Goal: Transaction & Acquisition: Register for event/course

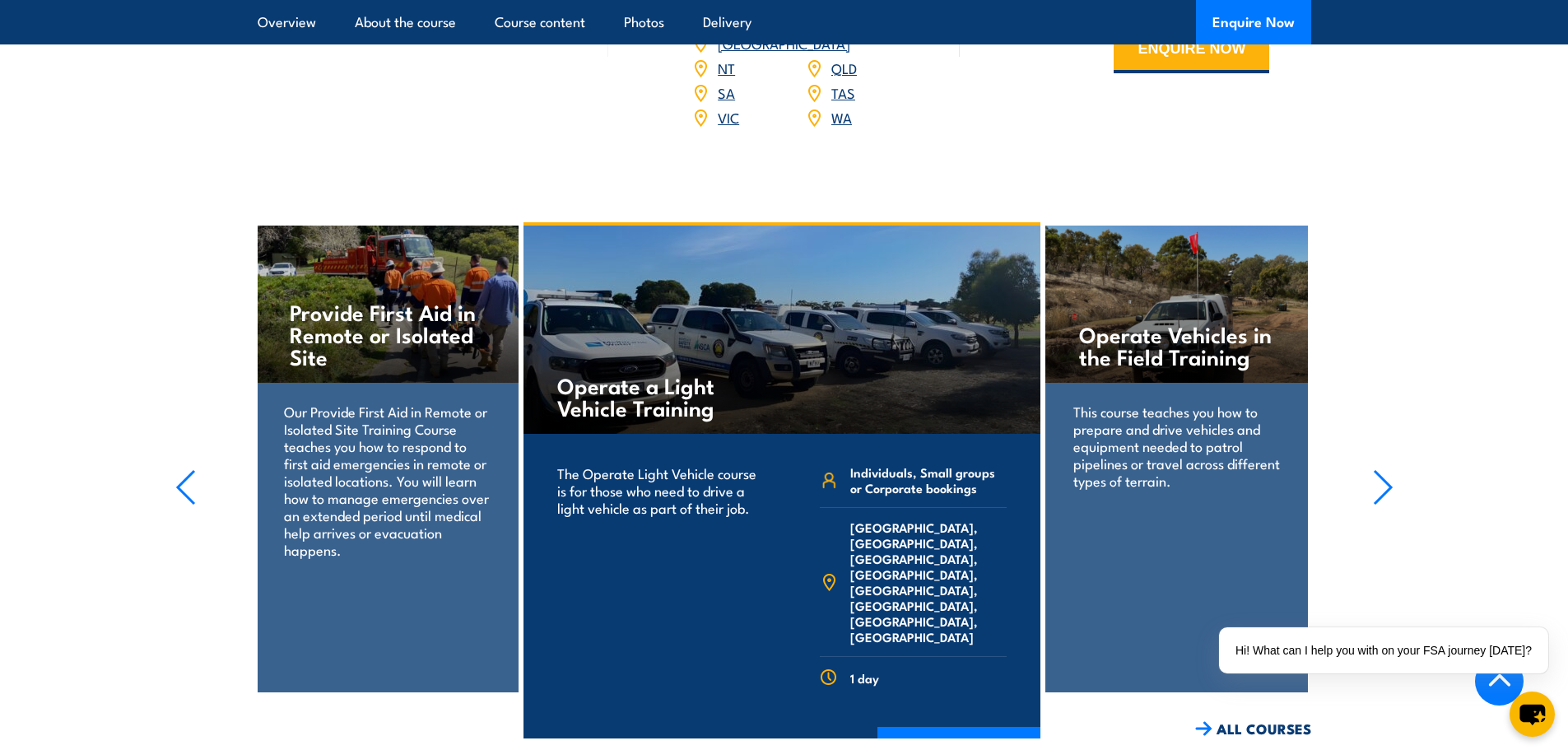
scroll to position [2495, 0]
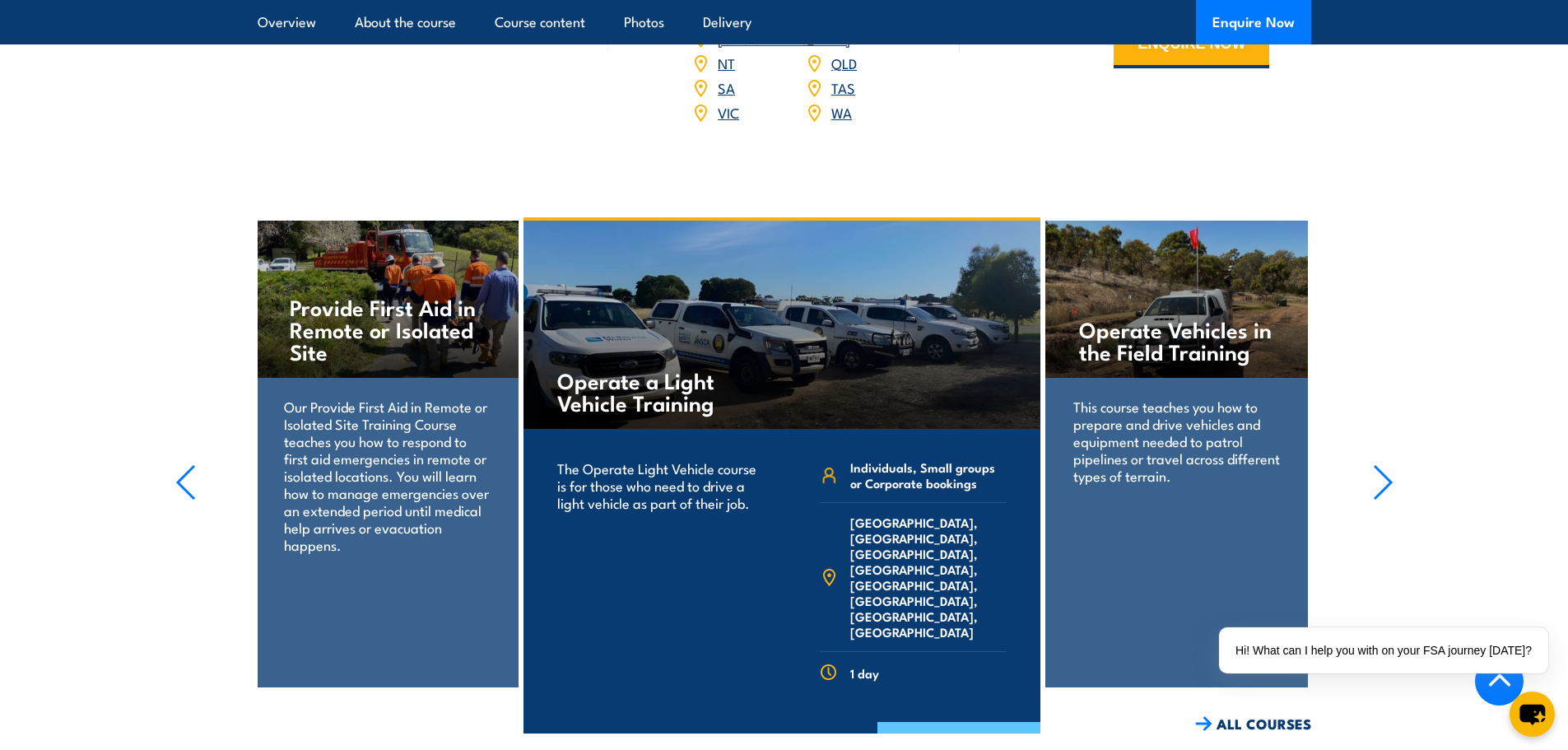
click at [955, 722] on link "COURSE DETAILS" at bounding box center [959, 743] width 163 height 43
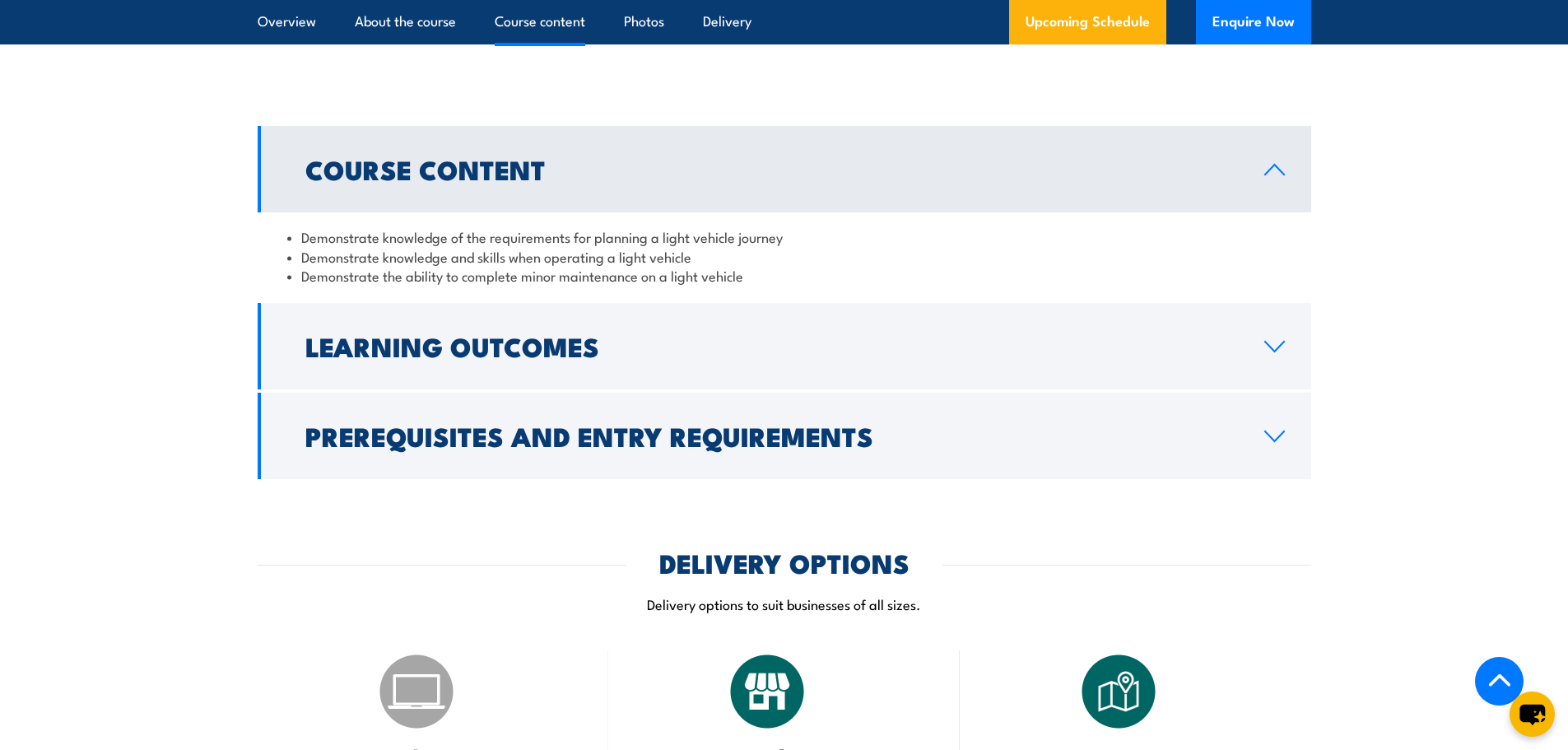
scroll to position [1297, 0]
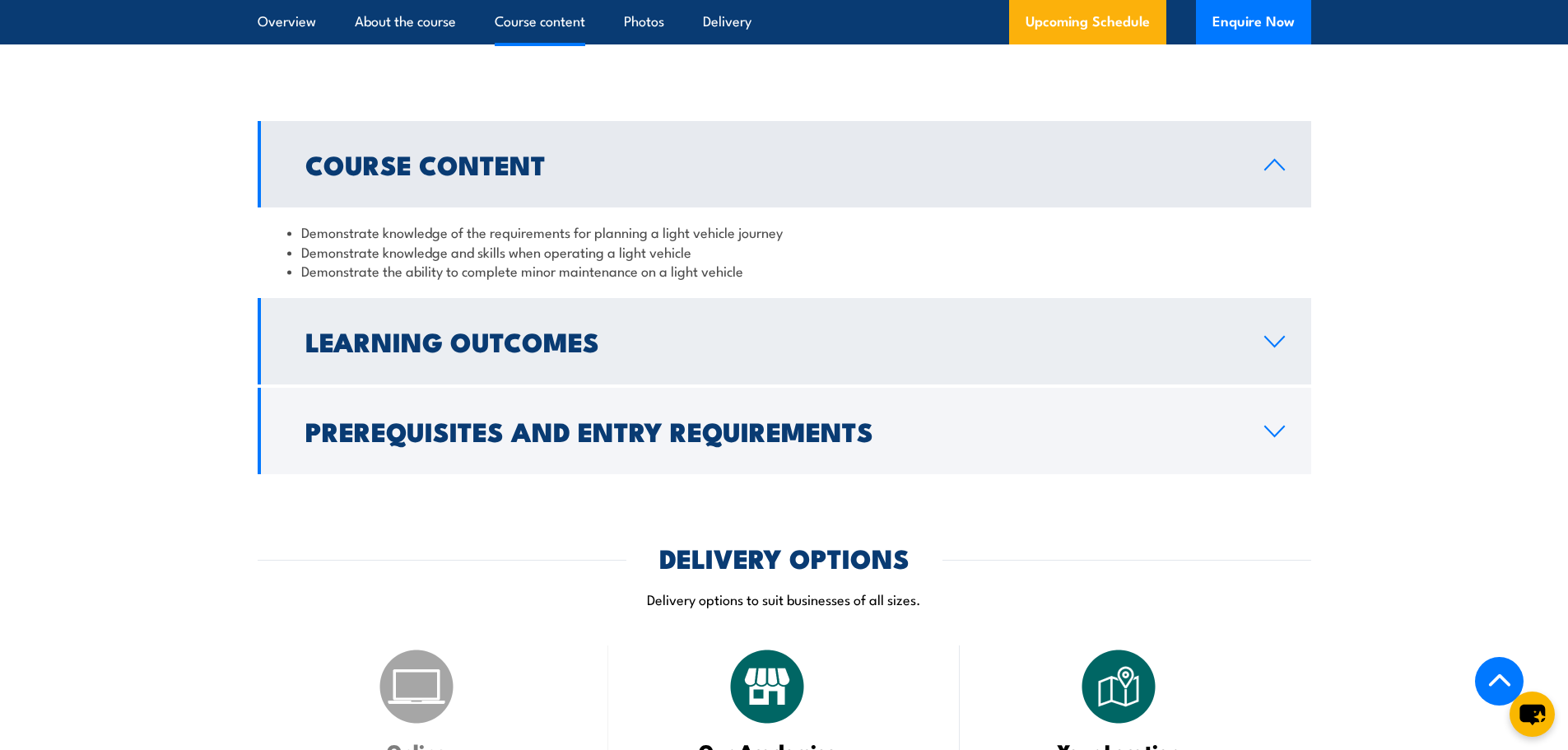
click at [1282, 344] on icon at bounding box center [1274, 342] width 23 height 13
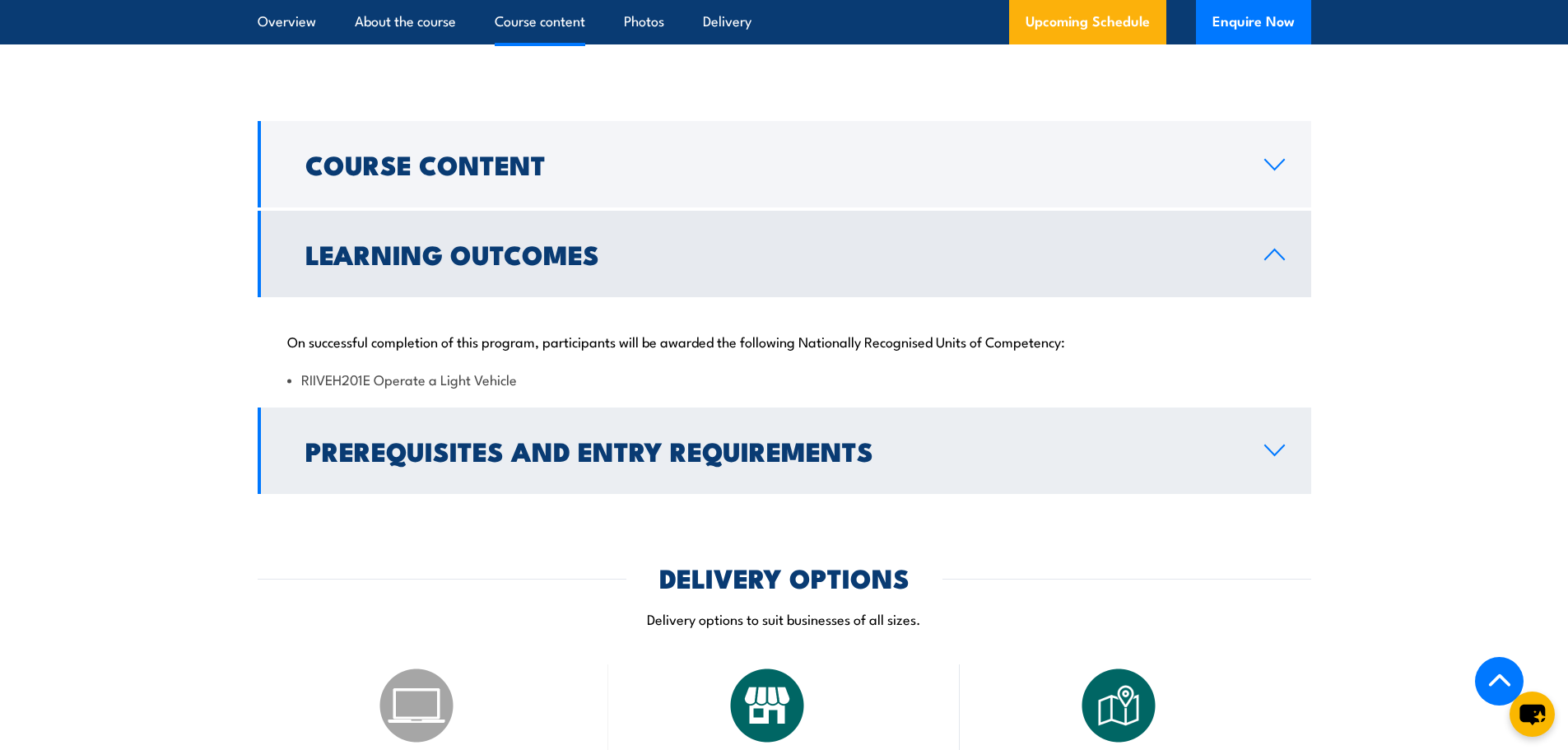
click at [1276, 452] on icon at bounding box center [1274, 451] width 23 height 13
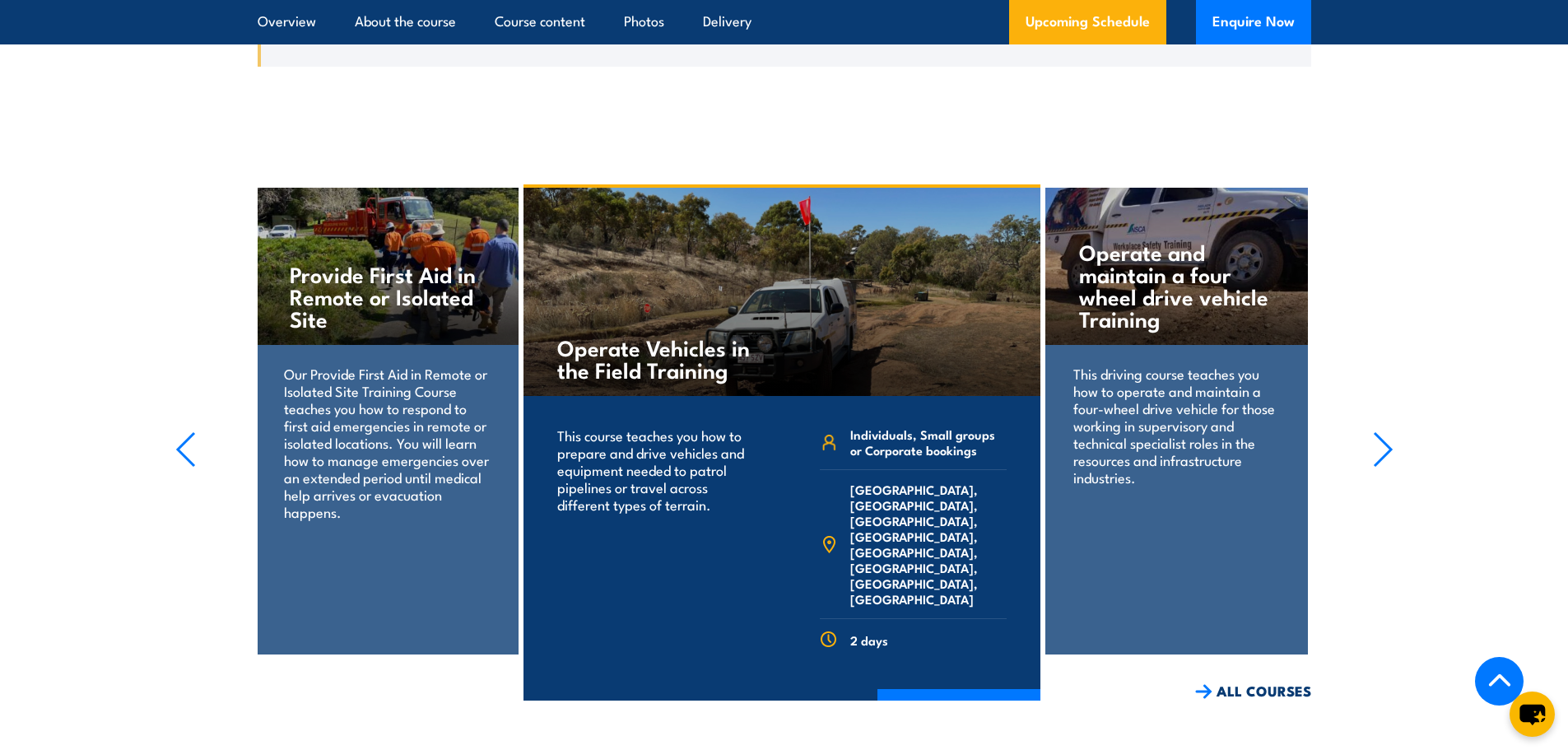
scroll to position [3055, 0]
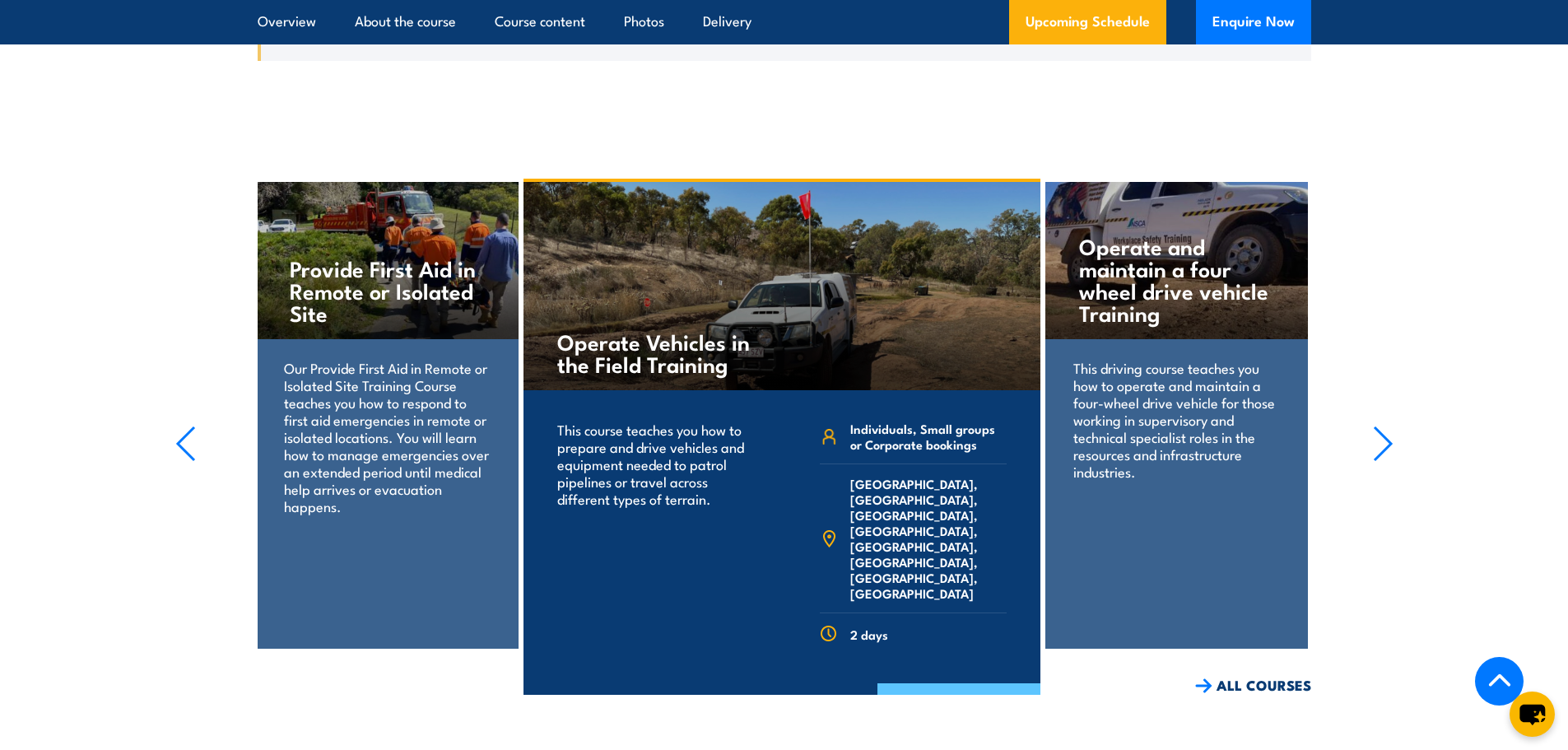
click at [974, 683] on link "COURSE DETAILS" at bounding box center [959, 705] width 163 height 43
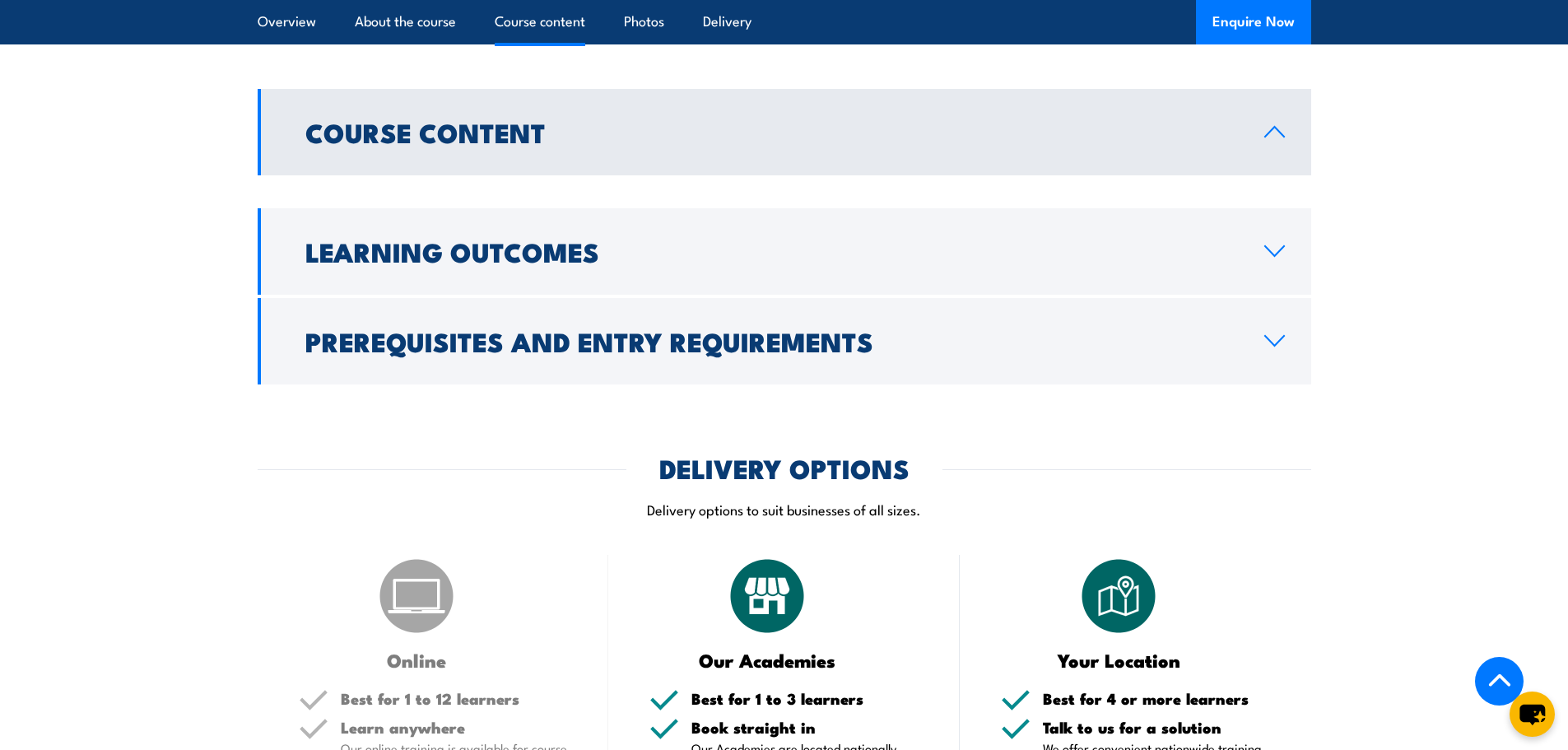
scroll to position [1329, 0]
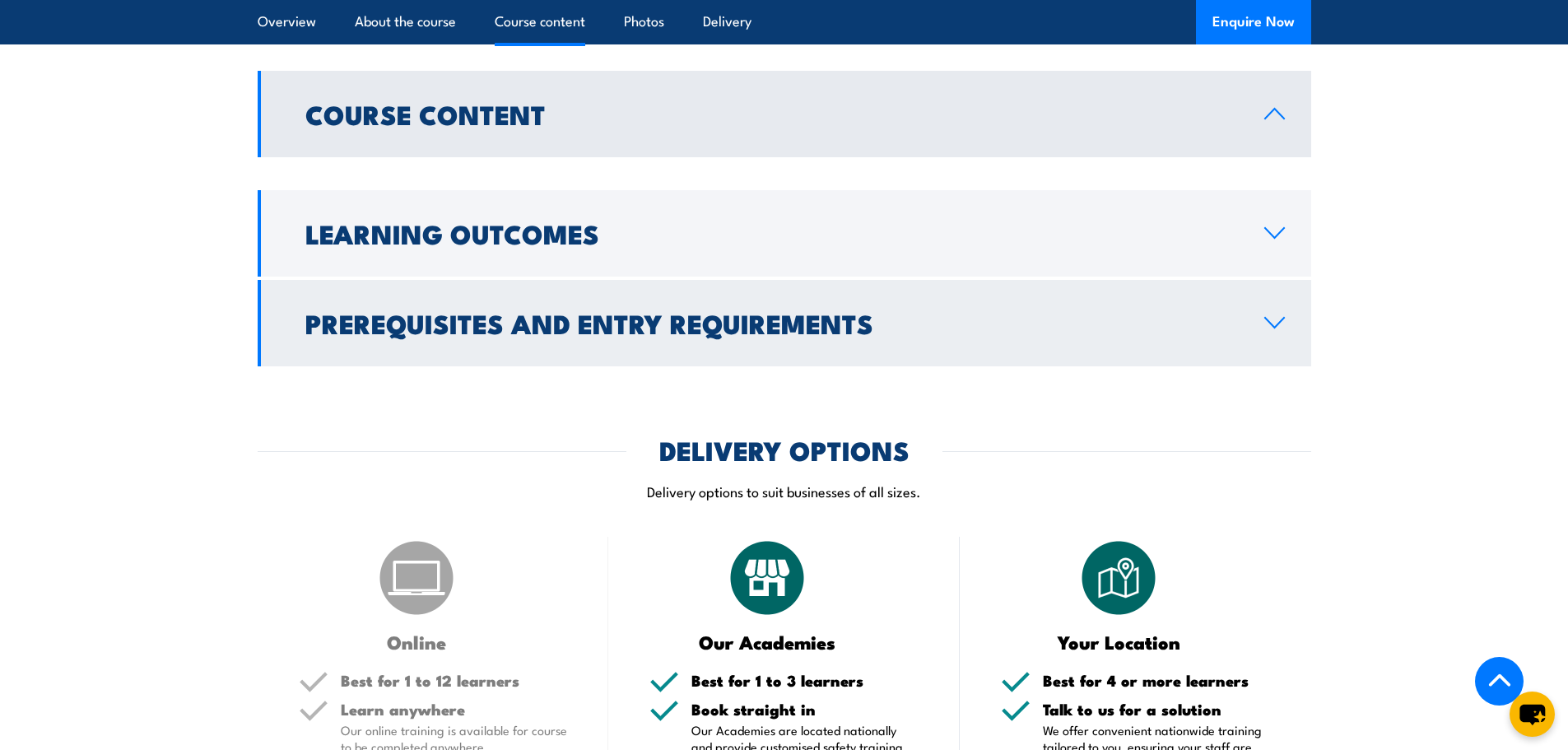
click at [1270, 324] on icon at bounding box center [1274, 323] width 19 height 10
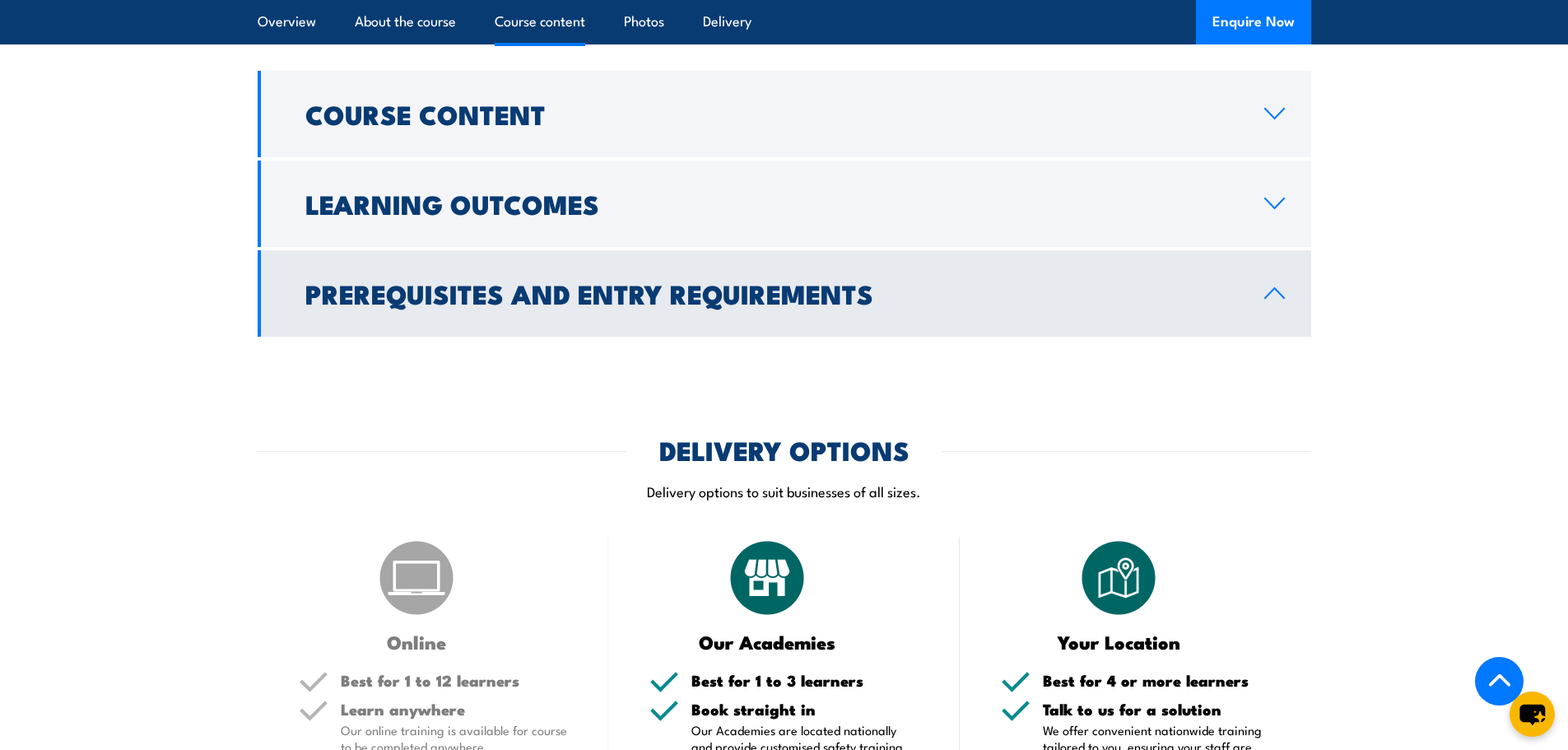
click at [1272, 298] on icon at bounding box center [1274, 293] width 23 height 13
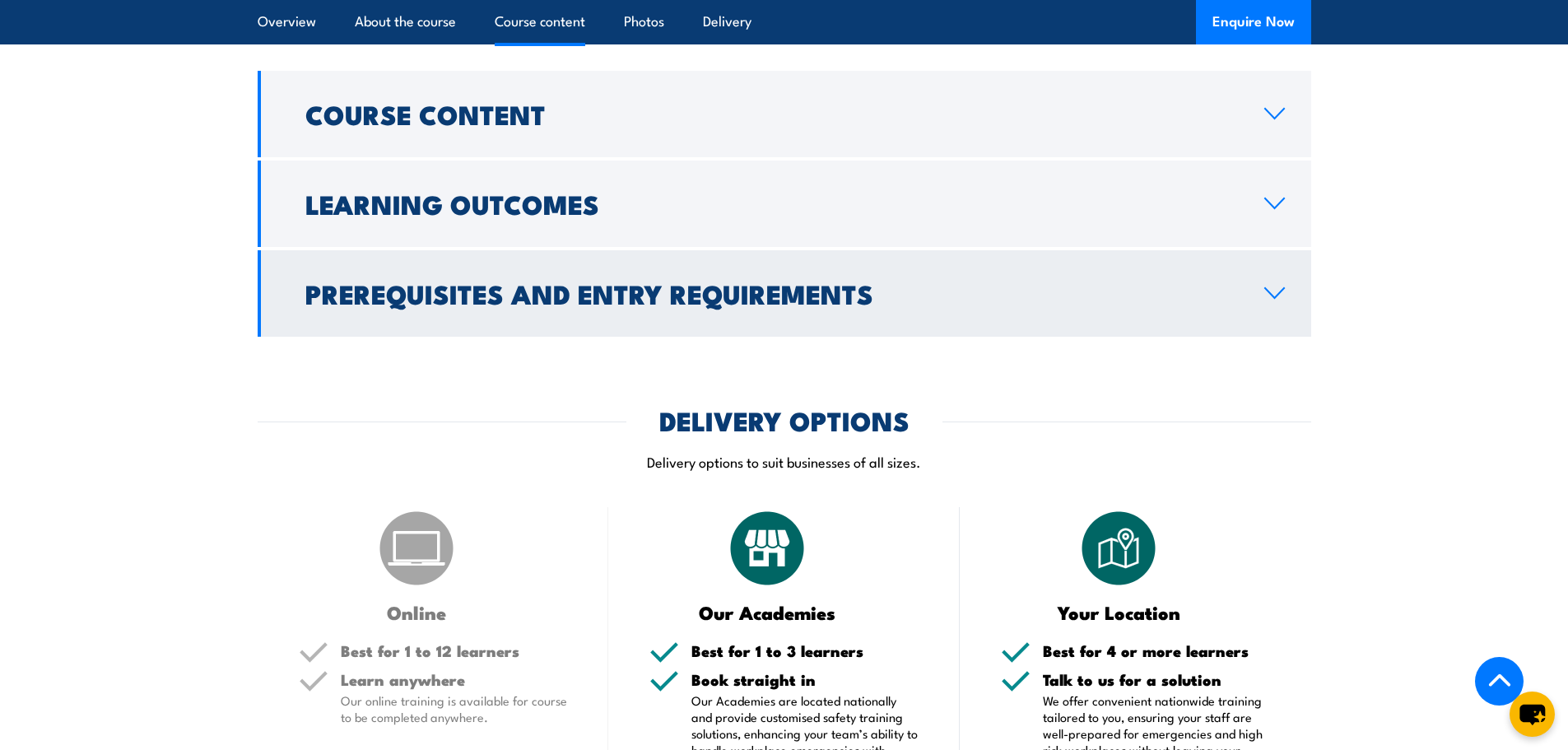
click at [1272, 298] on icon at bounding box center [1274, 293] width 19 height 10
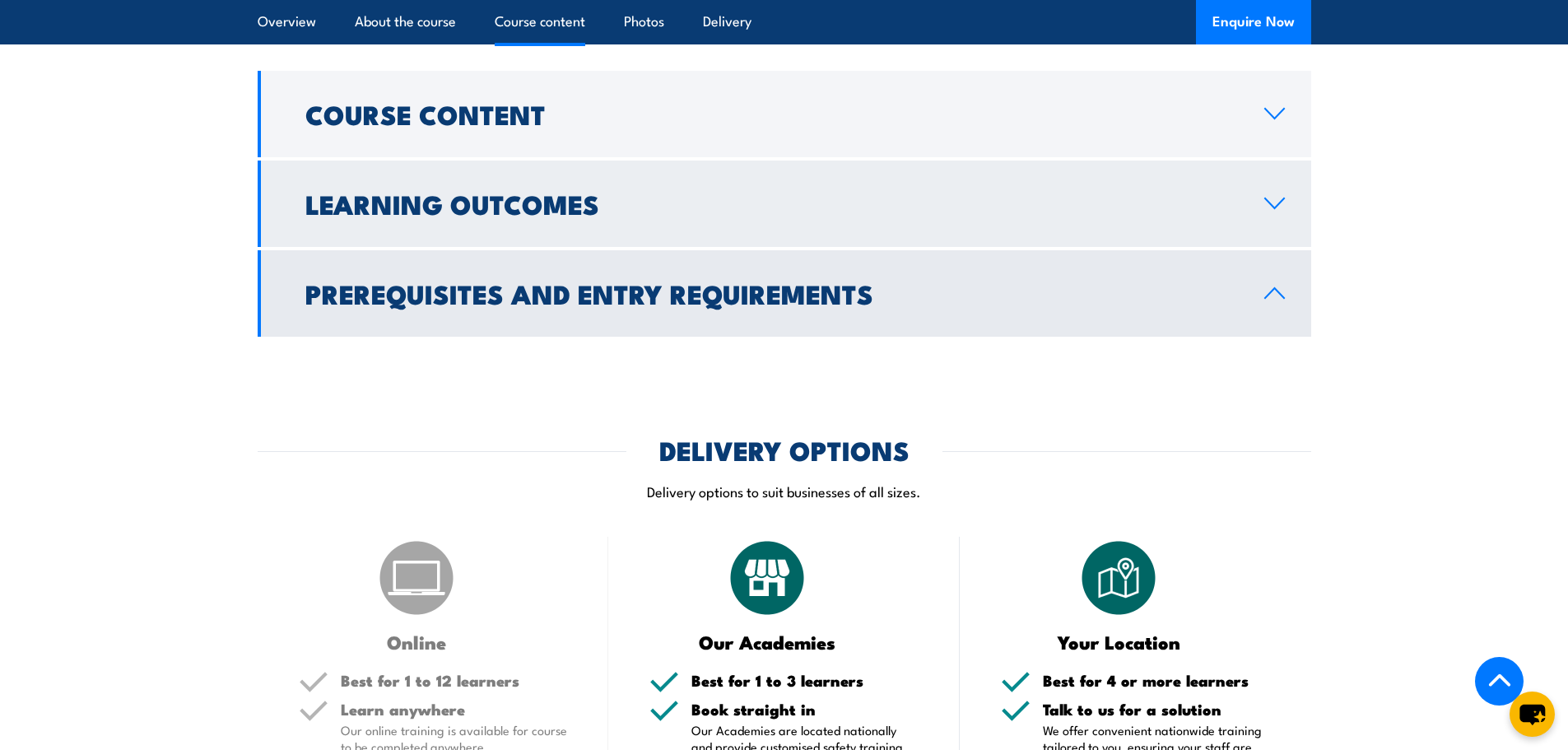
click at [1288, 199] on link "Learning Outcomes" at bounding box center [784, 204] width 1054 height 86
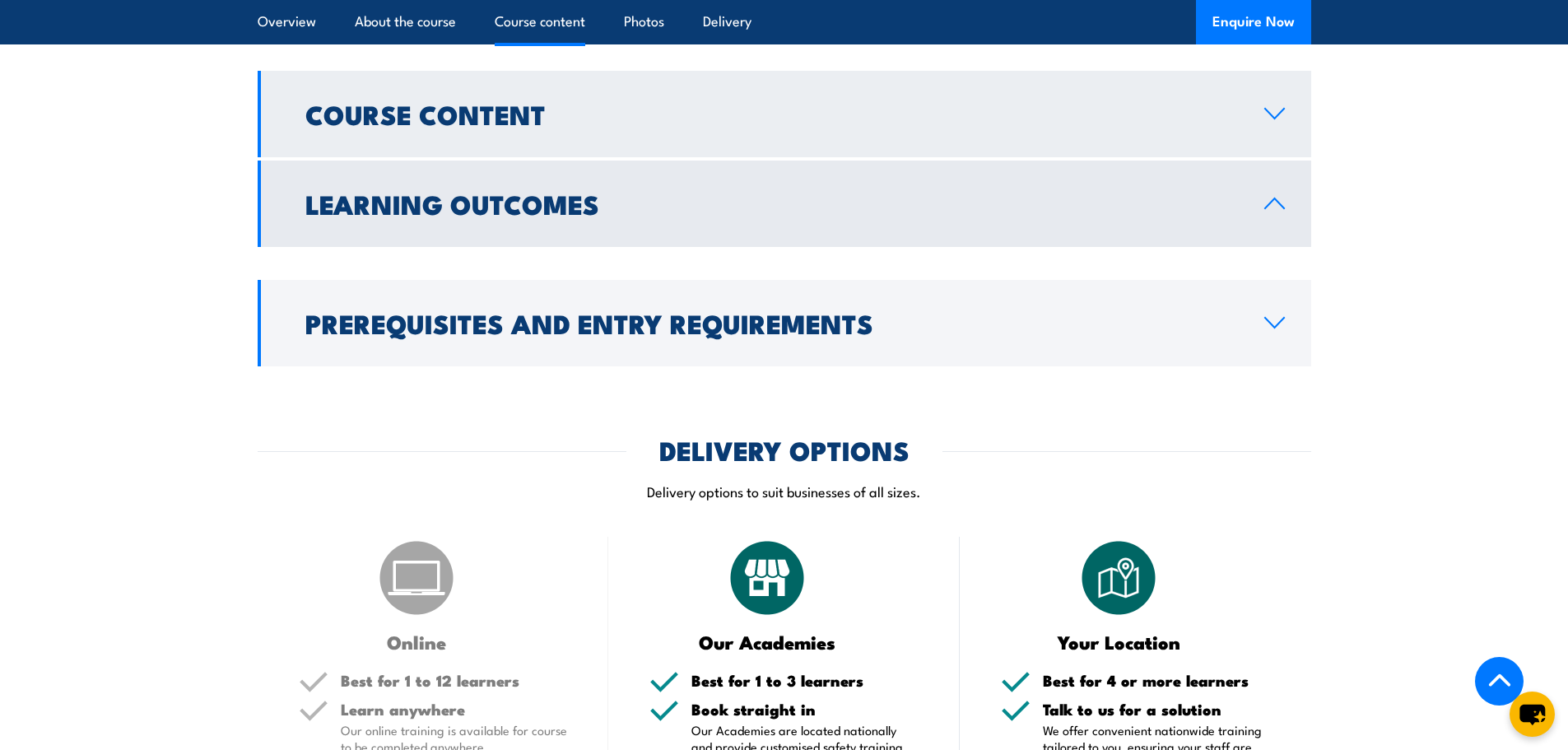
click at [1285, 119] on icon at bounding box center [1274, 114] width 23 height 13
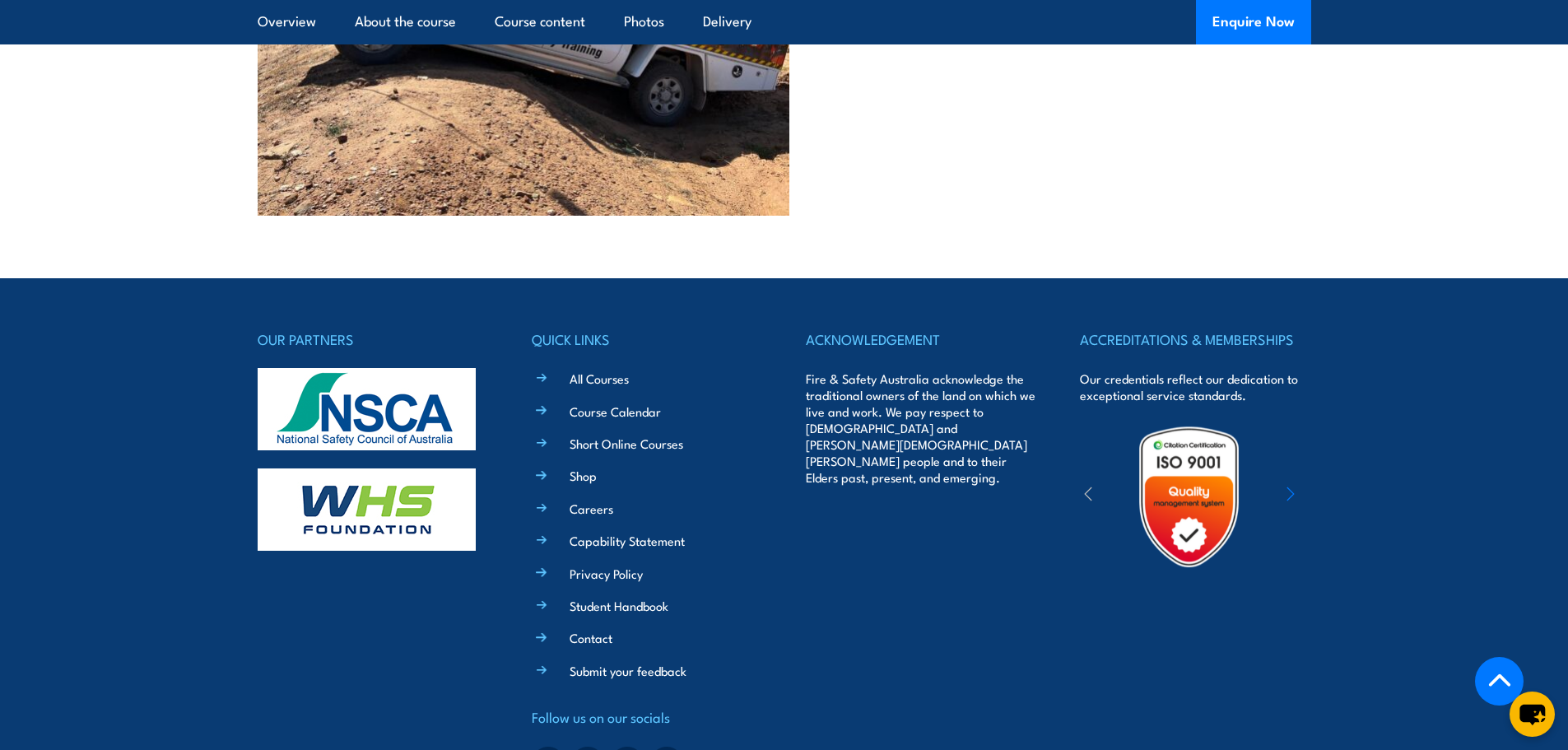
scroll to position [3302, 0]
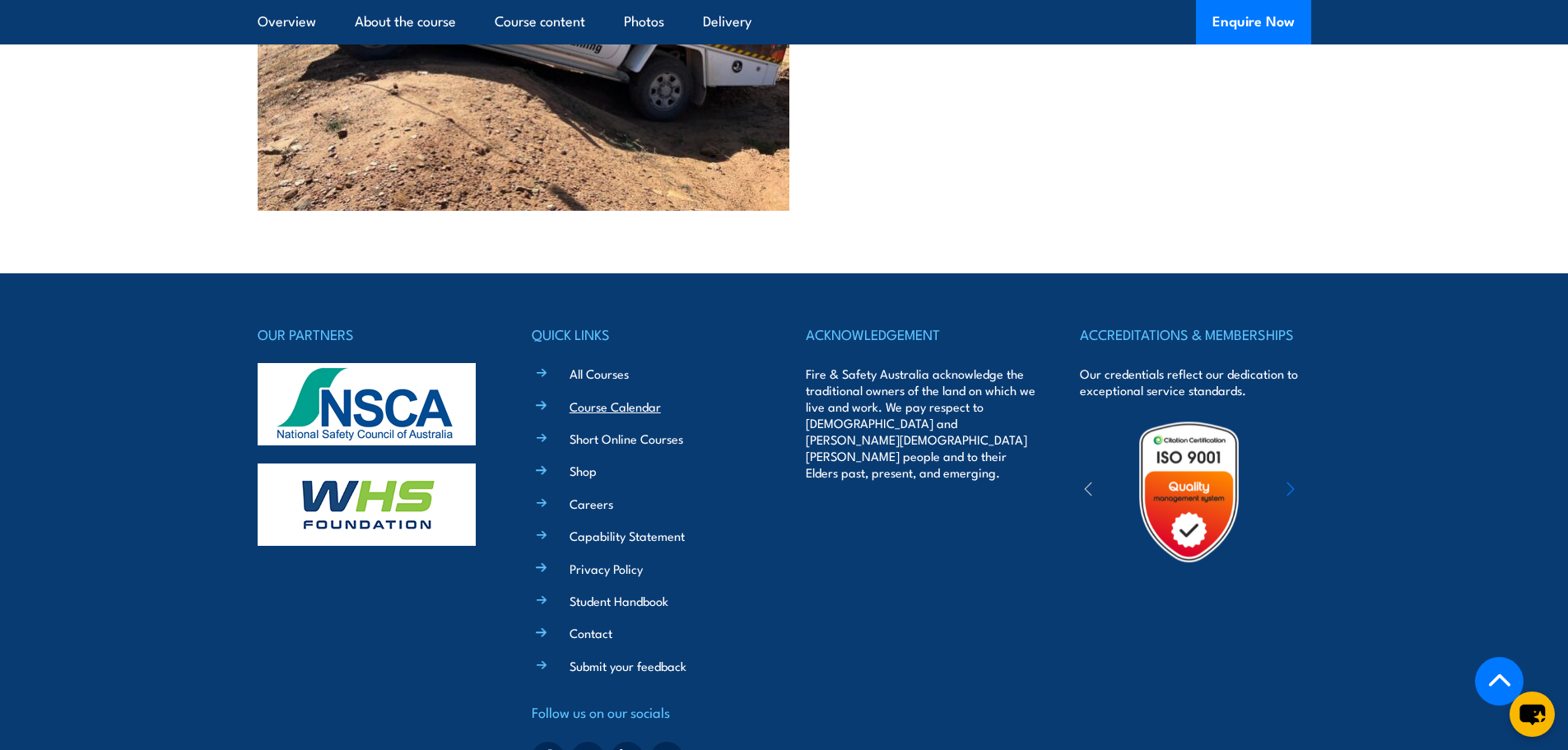
click at [608, 398] on link "Course Calendar" at bounding box center [615, 406] width 91 height 17
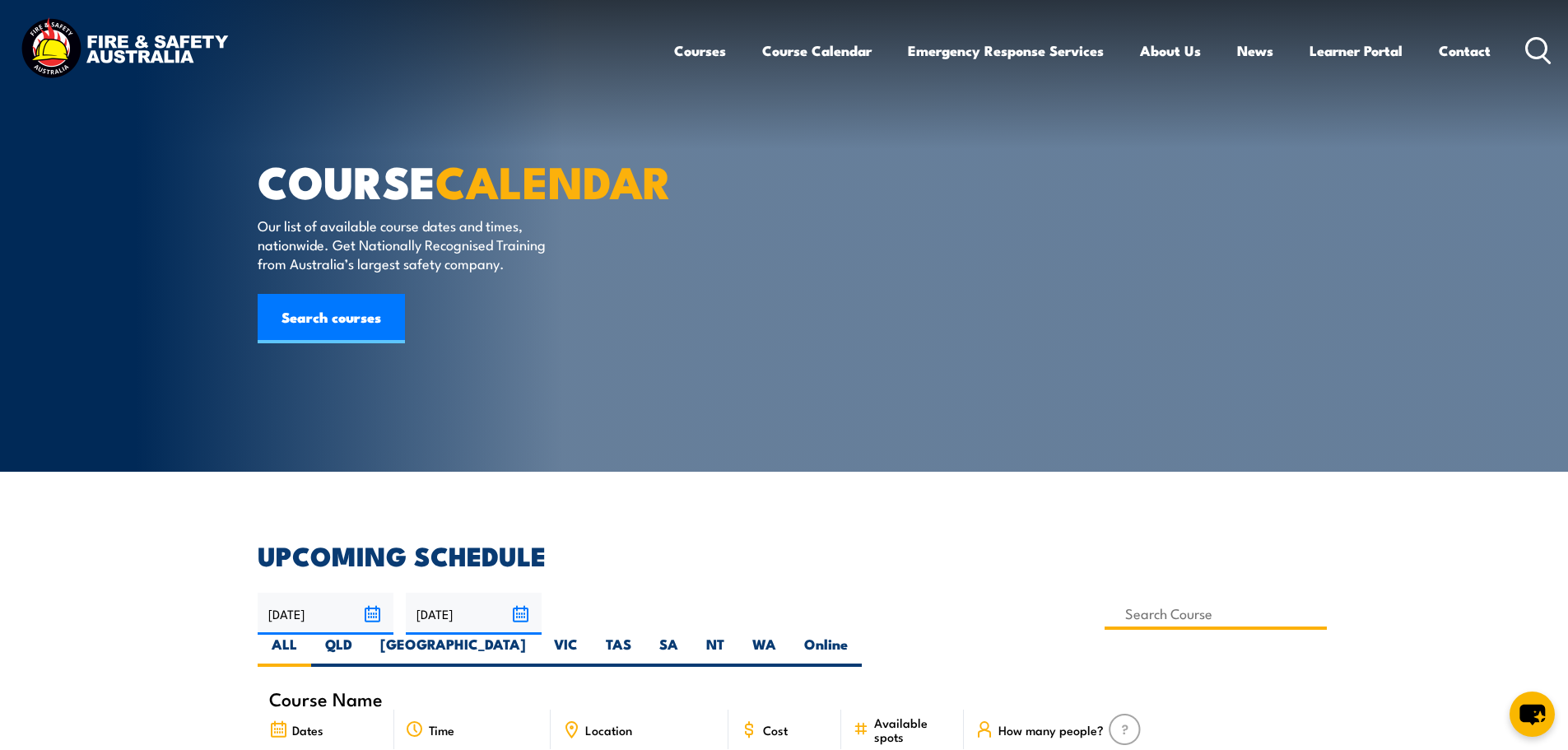
click at [1104, 611] on input at bounding box center [1216, 614] width 223 height 32
type input "Operate and maintain a four wheel drive vehicle Training"
click at [592, 635] on label "VIC" at bounding box center [565, 651] width 52 height 32
click at [588, 635] on input "VIC" at bounding box center [583, 639] width 10 height 10
radio input "true"
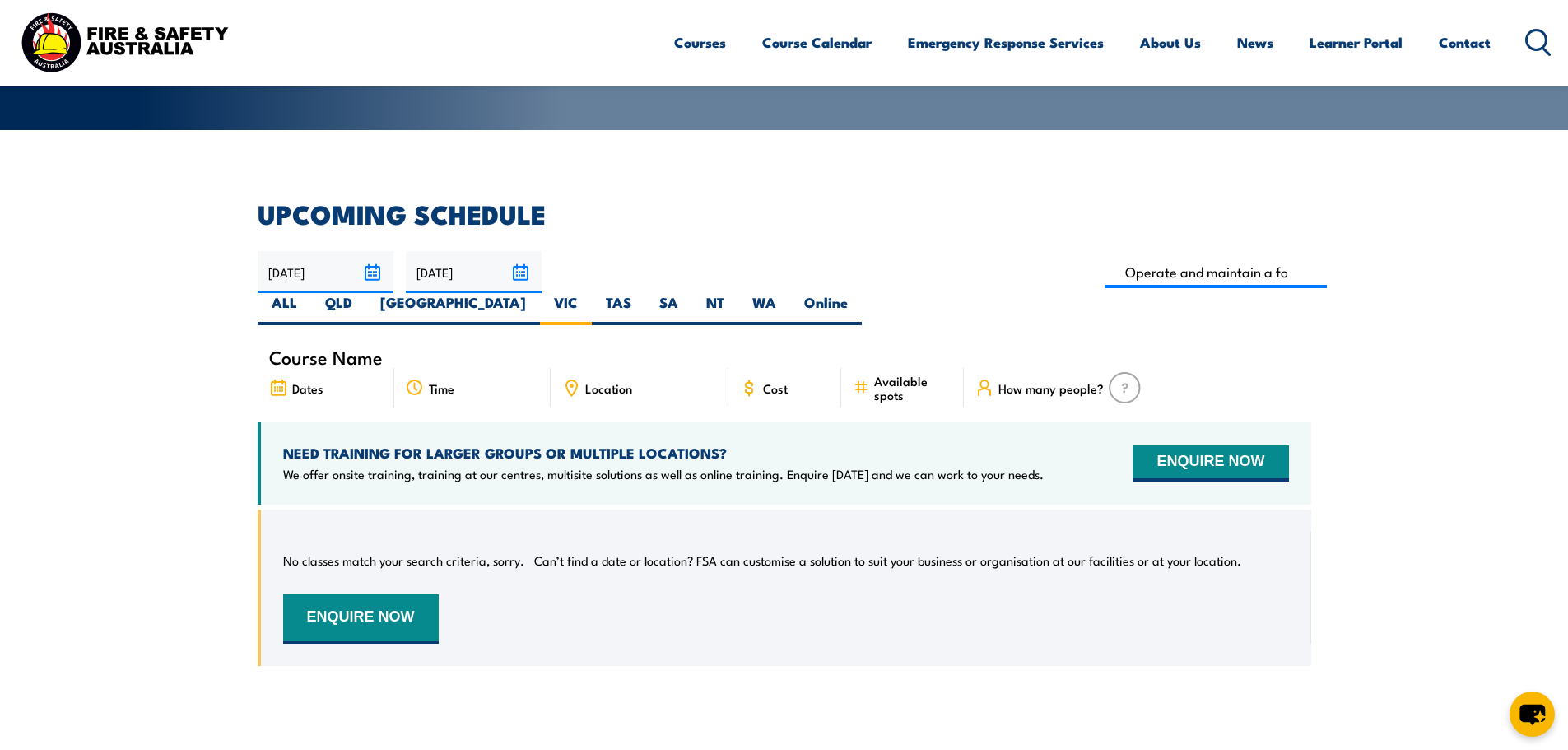
scroll to position [339, 0]
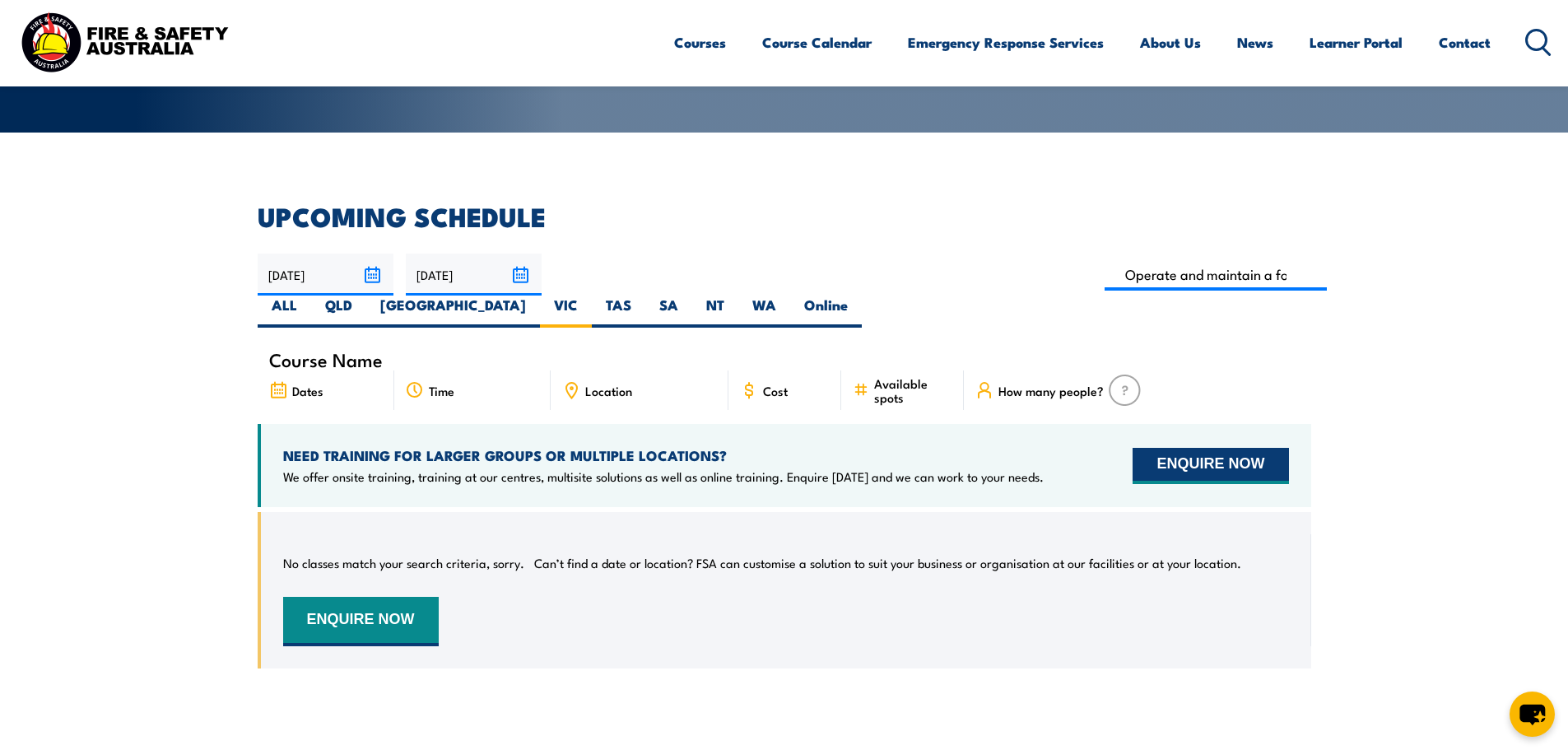
click at [1220, 448] on button "ENQUIRE NOW" at bounding box center [1210, 466] width 156 height 37
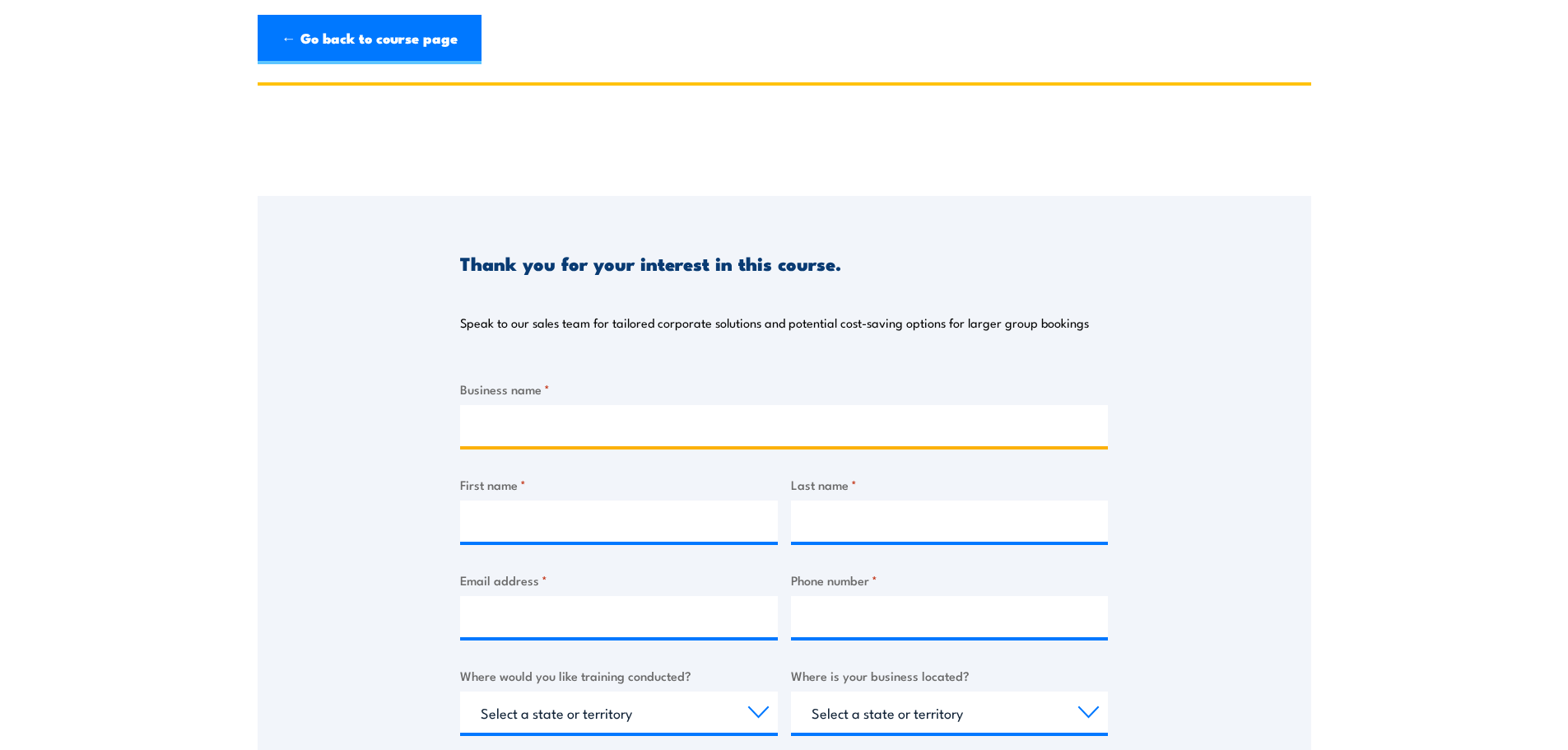
click at [539, 432] on input "Business name *" at bounding box center [784, 426] width 647 height 41
type input "William Adams"
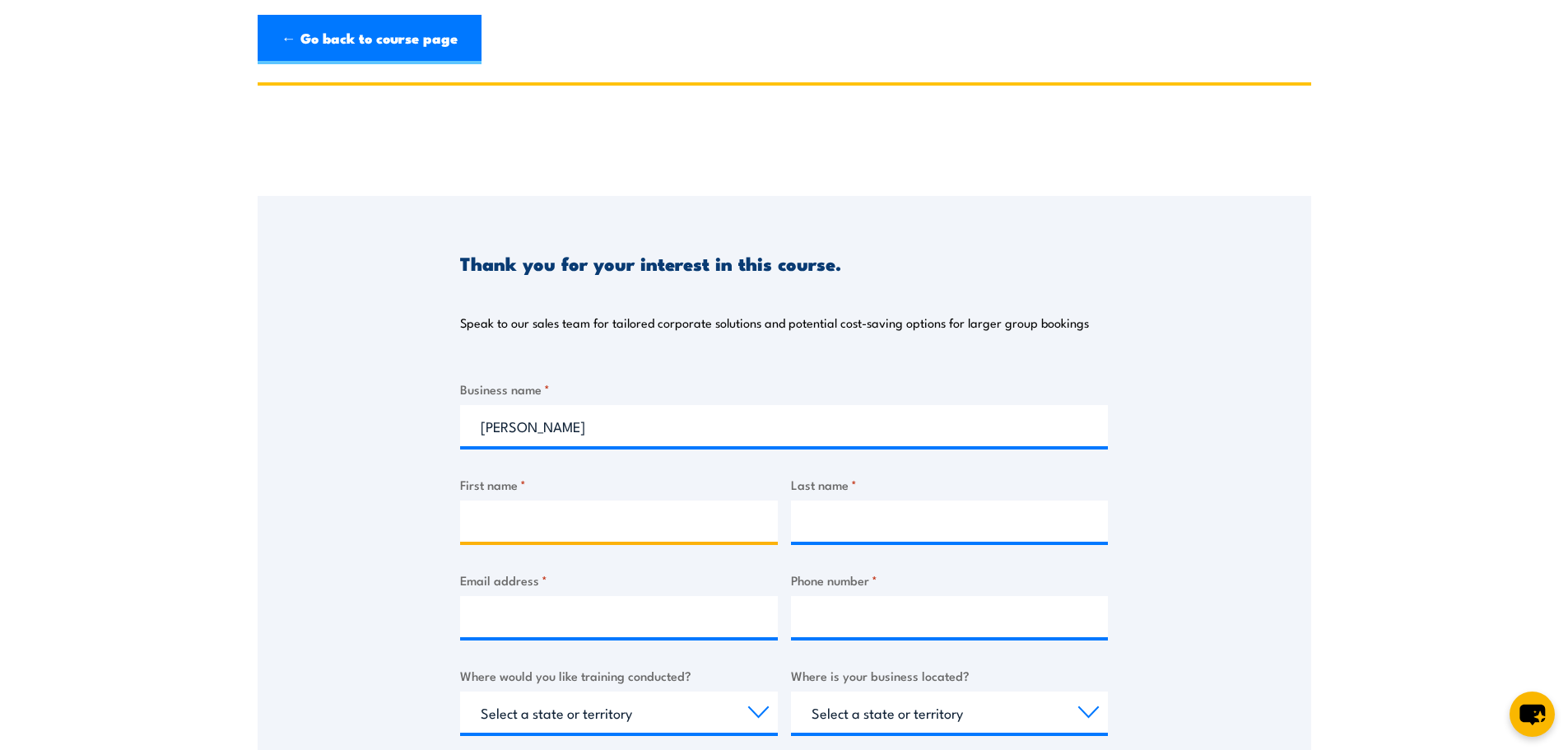
click at [533, 518] on input "First name *" at bounding box center [618, 521] width 318 height 41
type input "Jacqui"
click at [886, 517] on input "Last name *" at bounding box center [950, 521] width 318 height 41
type input "Morgan"
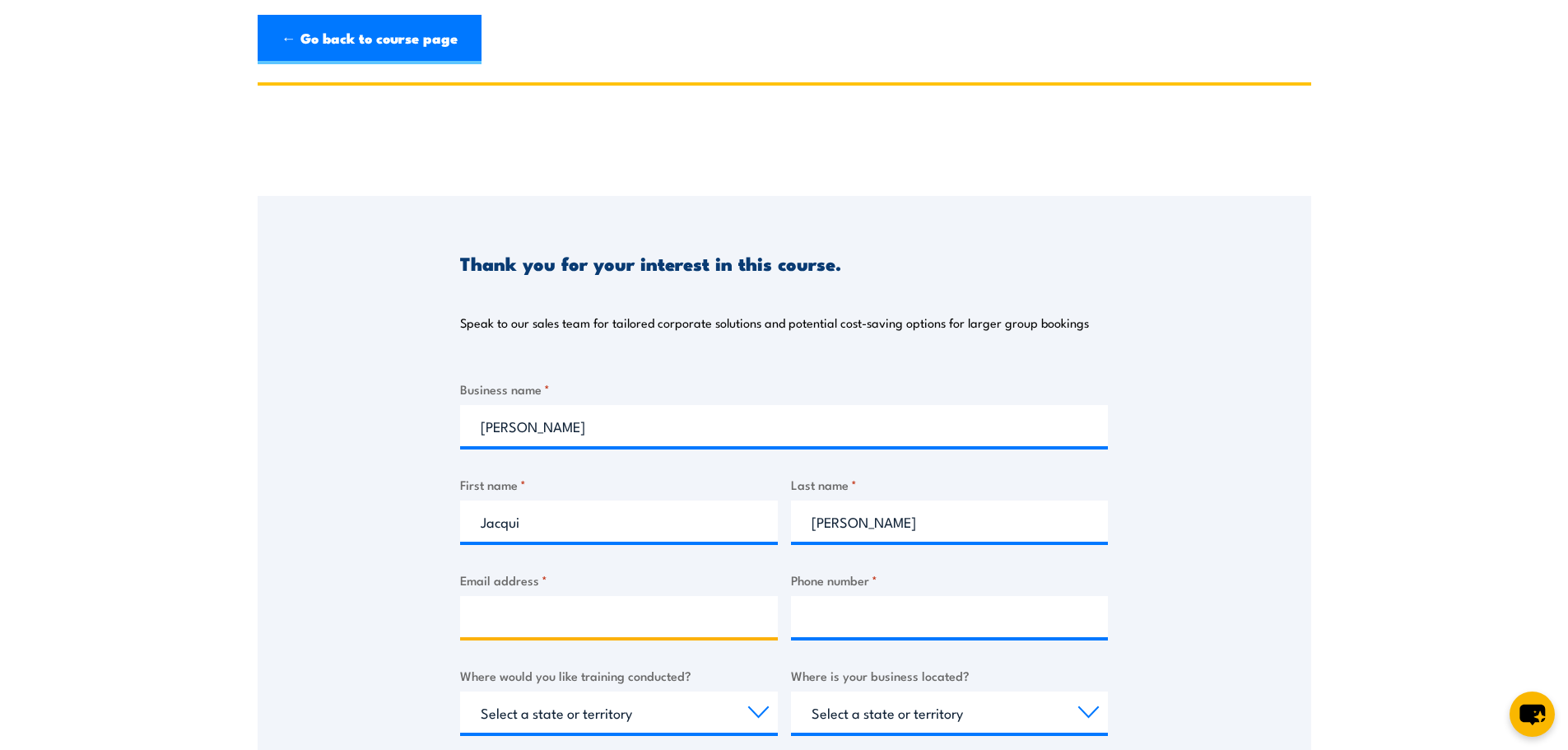
click at [617, 607] on input "Email address *" at bounding box center [618, 617] width 318 height 41
type input "jacquimorgan@wadams.com.au"
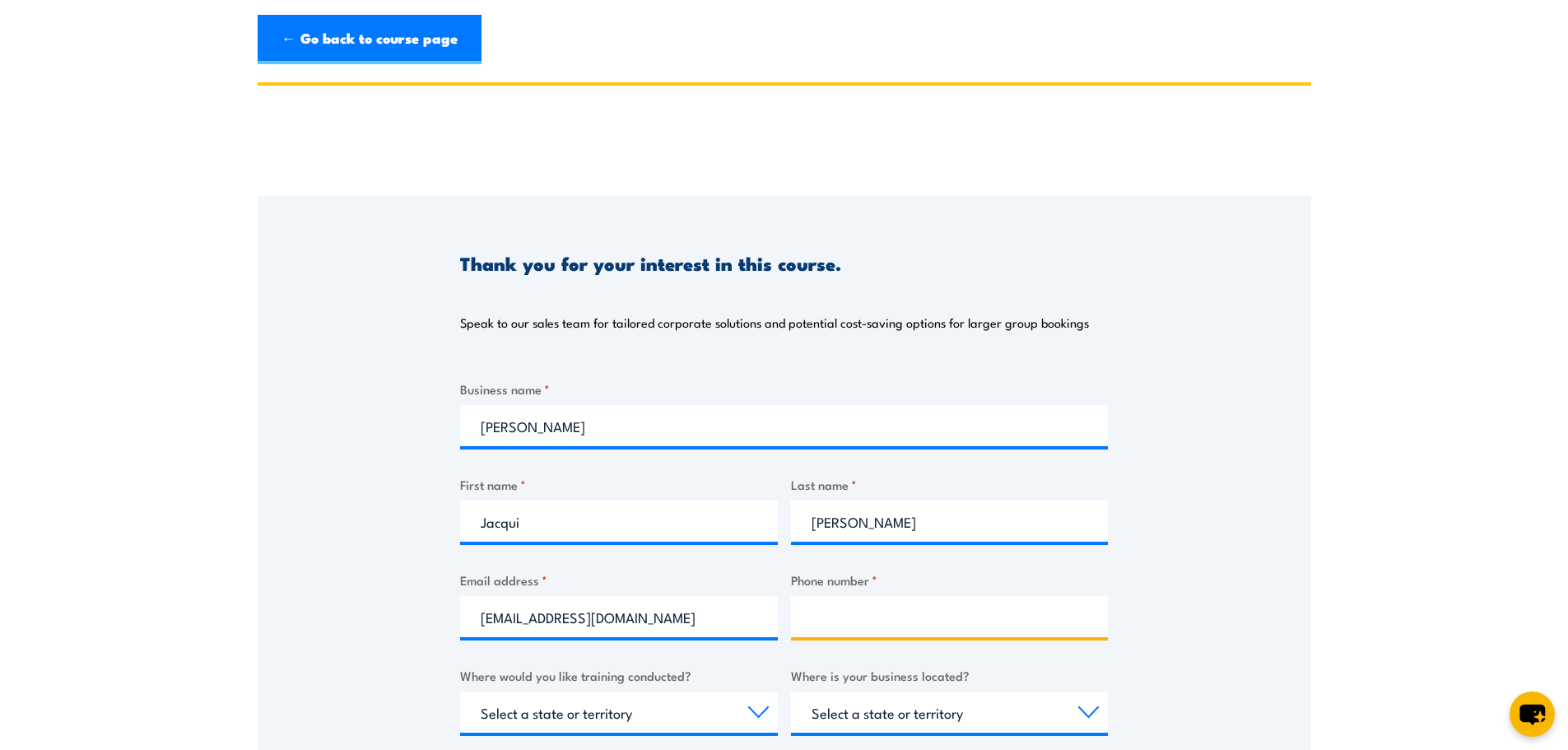
click at [863, 610] on input "Phone number *" at bounding box center [950, 617] width 318 height 41
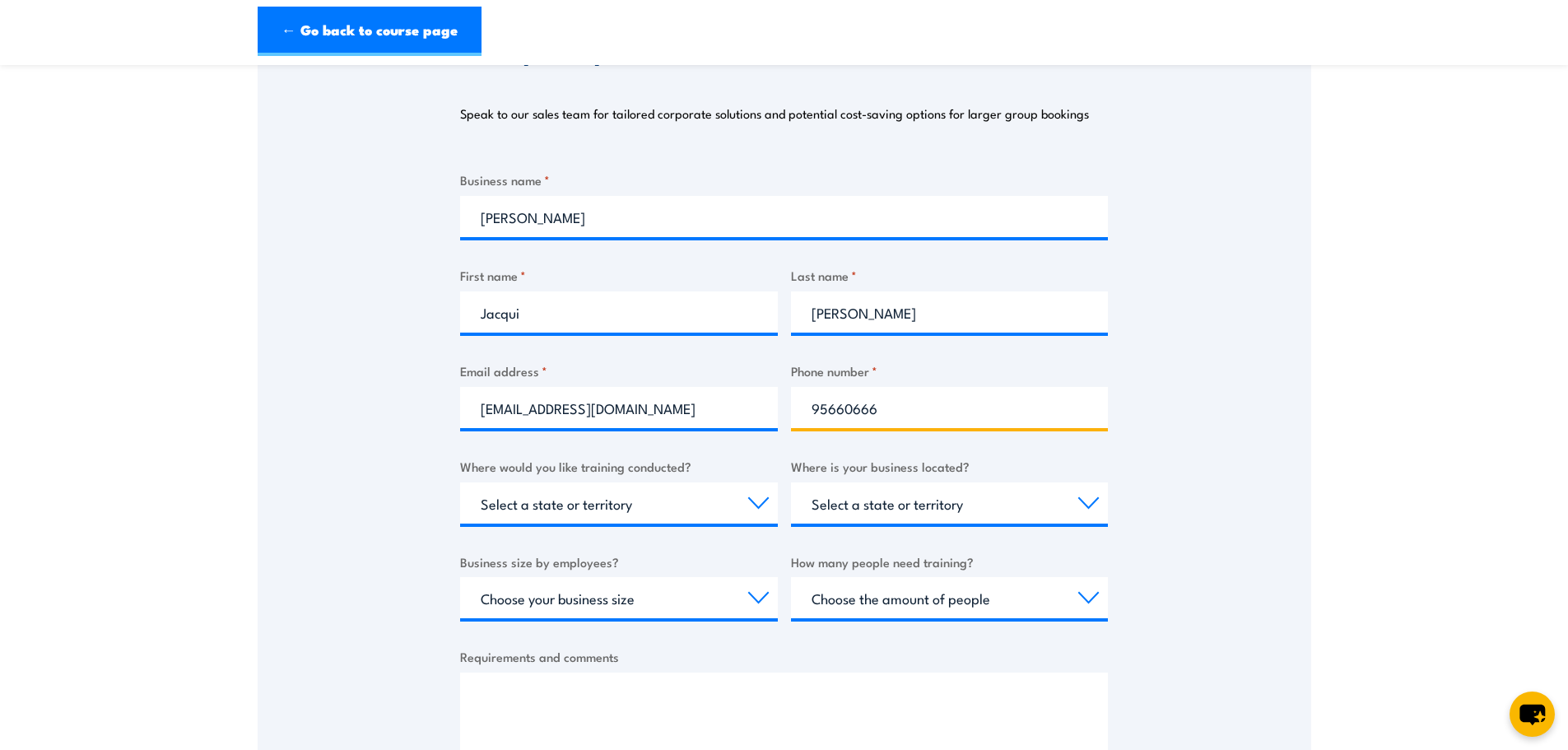
scroll to position [297, 0]
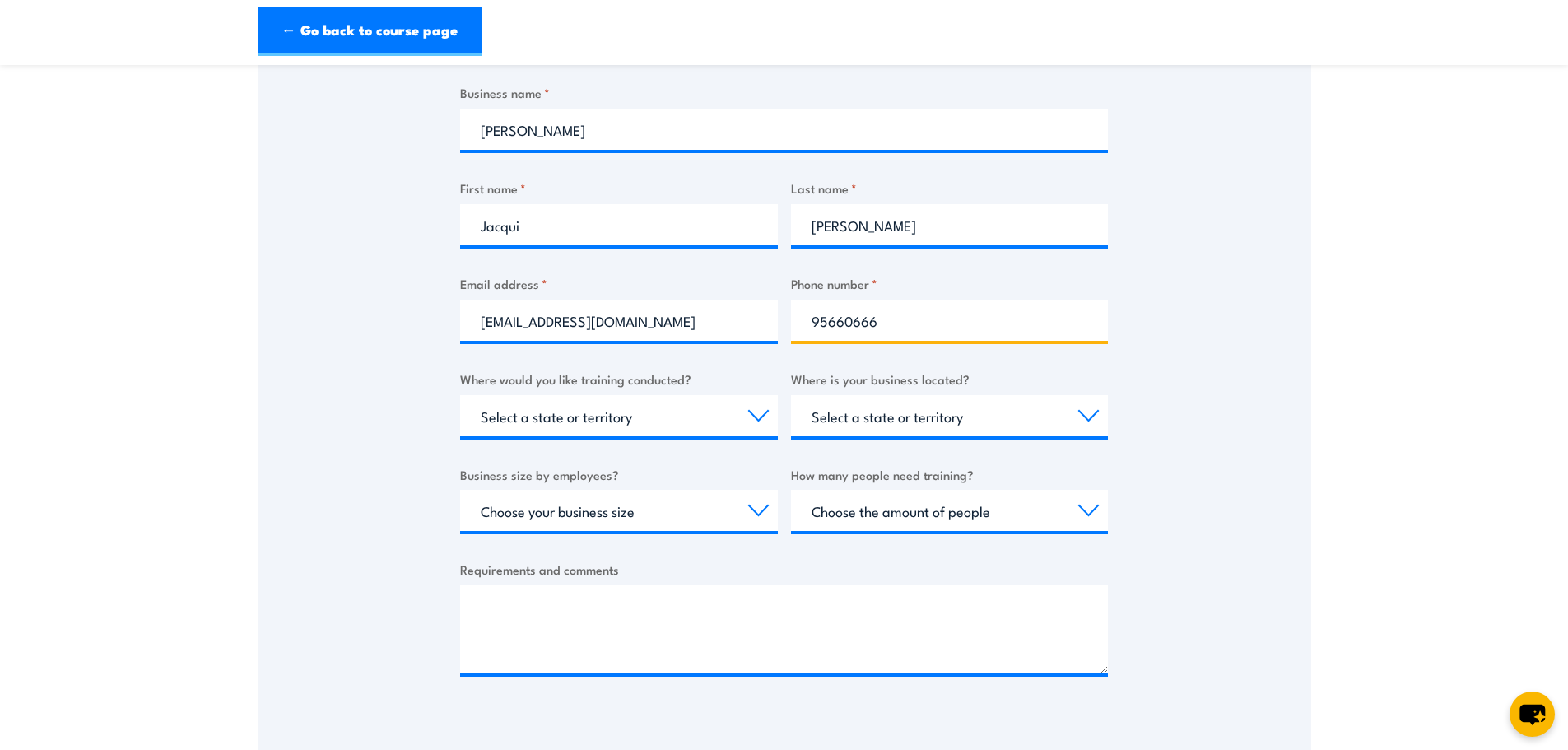
type input "95660666"
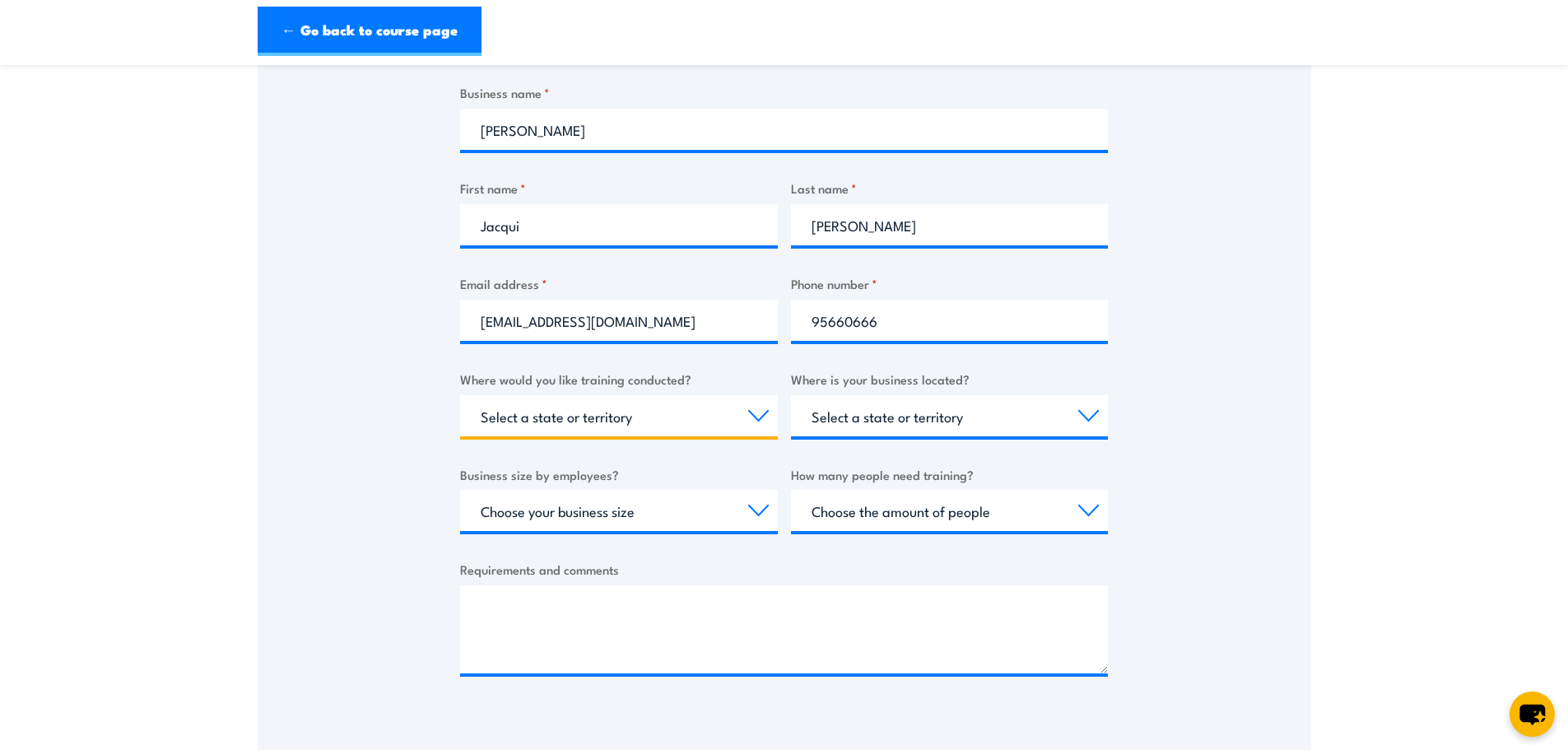
click at [755, 410] on select "Select a state or territory Nationally - multiple locations QLD NSW VIC SA ACT …" at bounding box center [618, 416] width 318 height 41
select select "VIC"
click at [460, 395] on select "Select a state or territory Nationally - multiple locations QLD NSW VIC SA ACT …" at bounding box center [618, 416] width 318 height 41
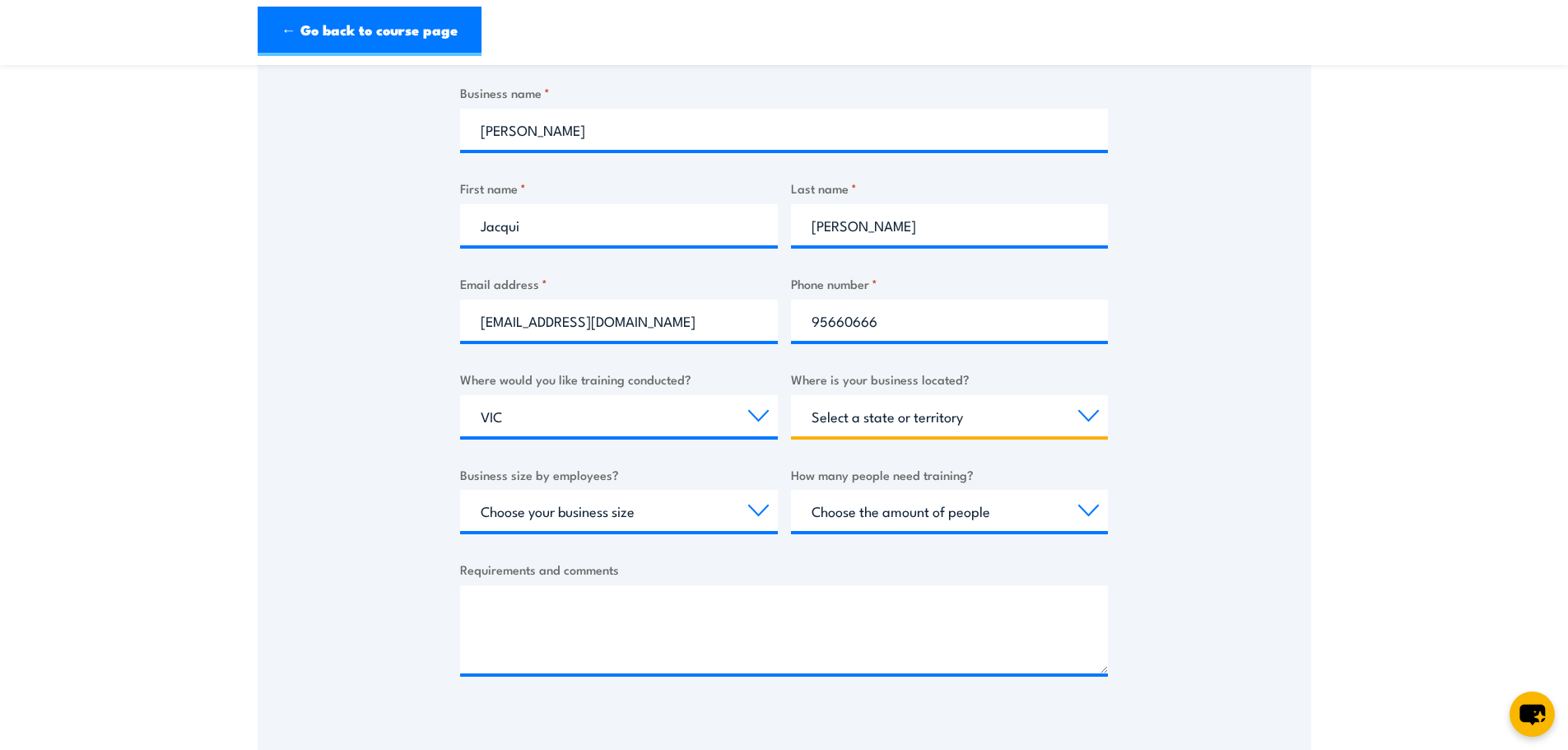
click at [1087, 412] on select "Select a state or territory QLD NSW VIC SA ACT WA TAS NT" at bounding box center [950, 416] width 318 height 41
select select "VIC"
click at [791, 395] on select "Select a state or territory QLD NSW VIC SA ACT WA TAS NT" at bounding box center [950, 416] width 318 height 41
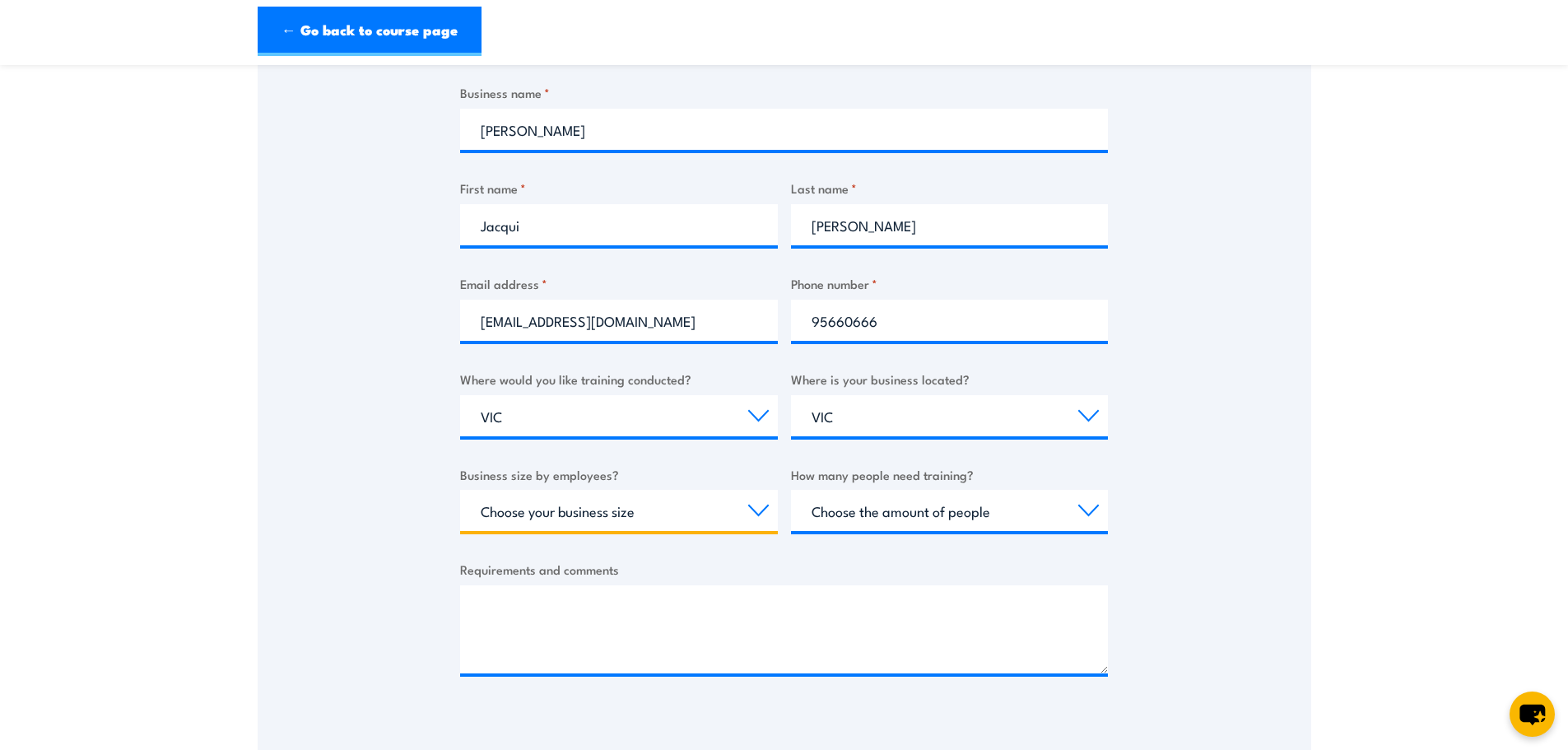
click at [761, 509] on select "Choose your business size 1 to 19 20 to 199 200+" at bounding box center [618, 511] width 318 height 41
select select "1 to 19"
click at [460, 490] on select "Choose your business size 1 to 19 20 to 199 200+" at bounding box center [618, 511] width 318 height 41
click at [1088, 513] on select "Choose the amount of people 1 to 4 5 to 19 20+" at bounding box center [950, 511] width 318 height 41
select select "5 to 19"
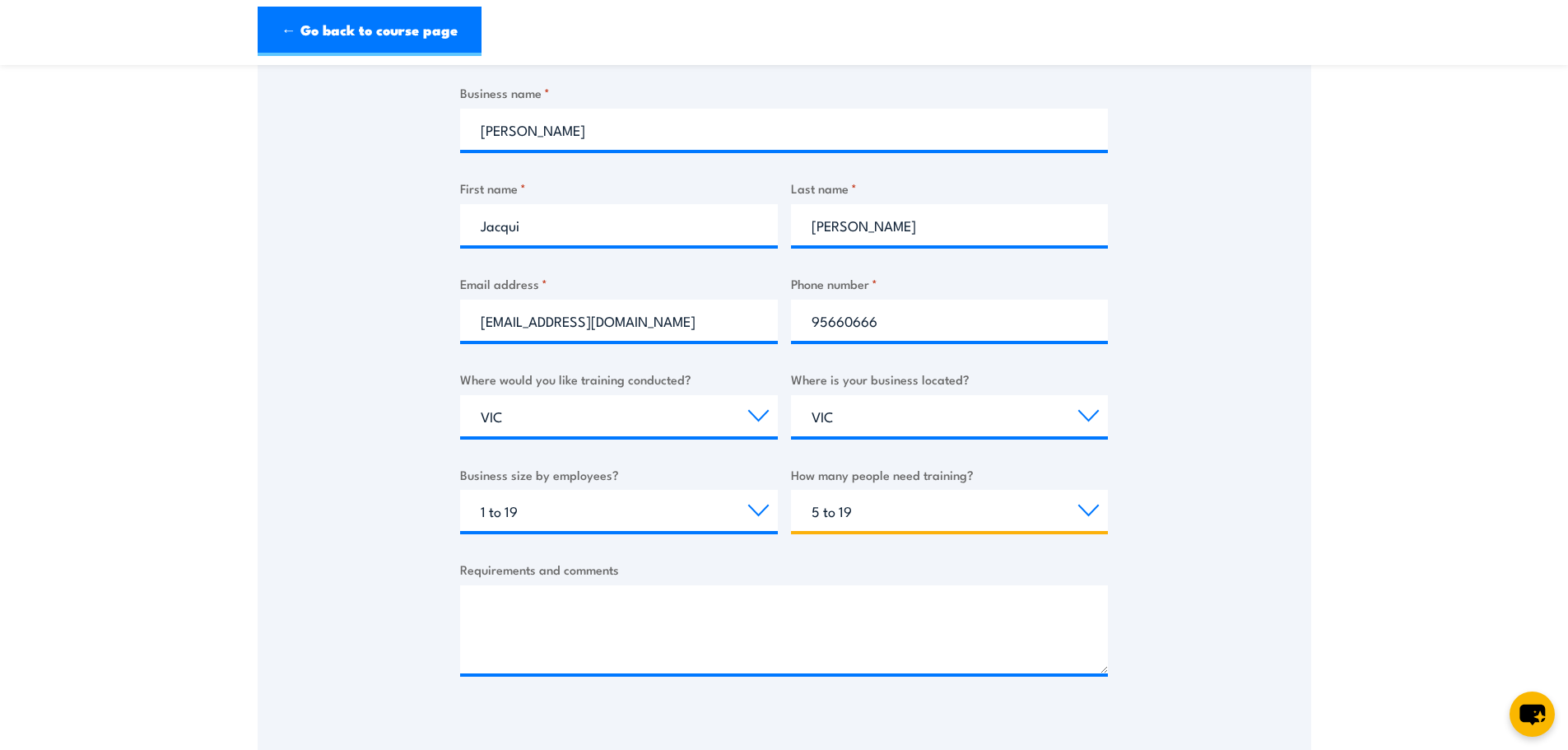
click at [791, 490] on select "Choose the amount of people 1 to 4 5 to 19 20+" at bounding box center [950, 511] width 318 height 41
click at [556, 602] on textarea "Requirements and comments" at bounding box center [784, 630] width 647 height 88
paste textarea "4wd training Unit Covered: FWPCOT3325 - Operate 4WD on unsealed roads FWPCOT332…"
type textarea "4wd training Unit Covered: FWPCOT3325 - Operate 4WD on unsealed roads FWPCOT332…"
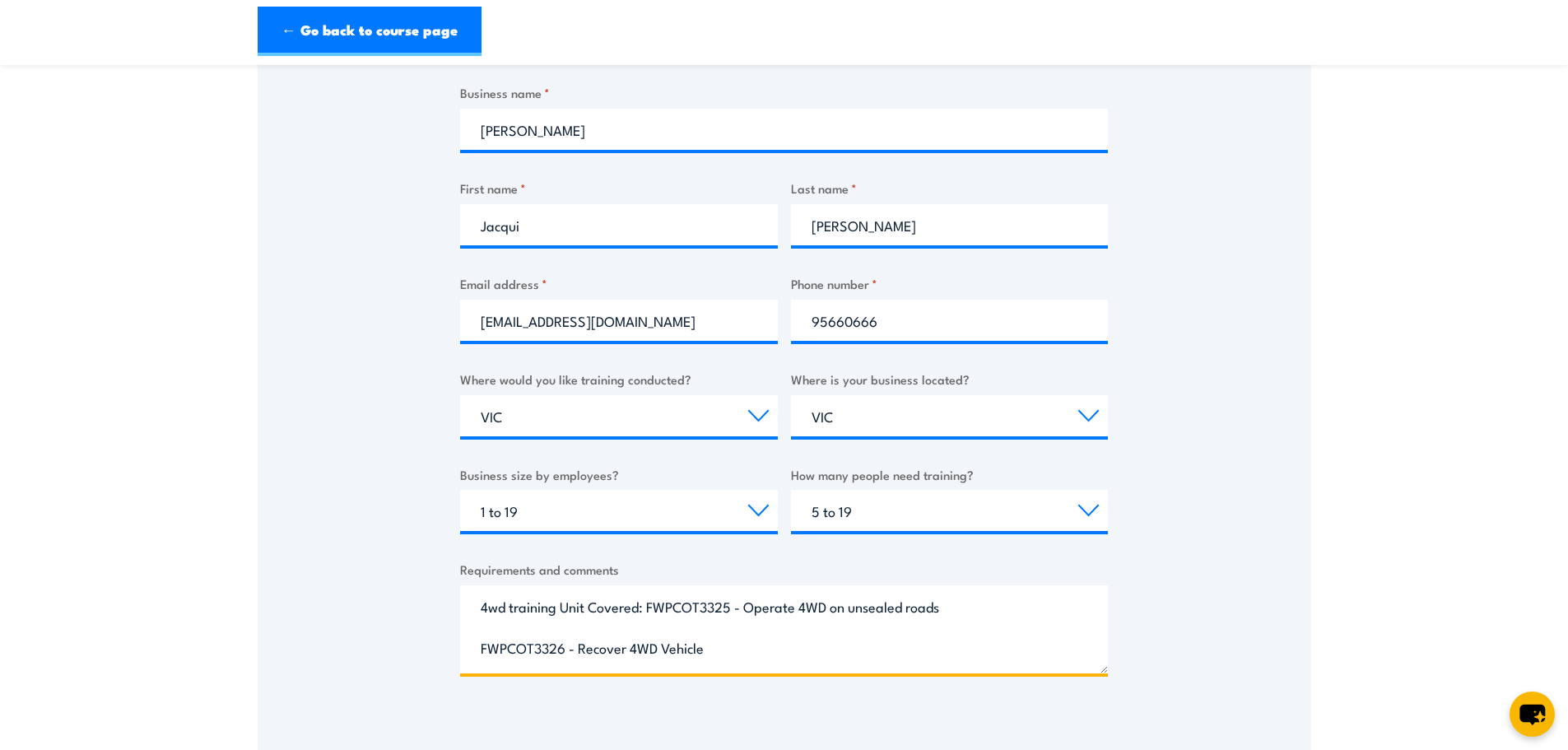
scroll to position [0, 0]
drag, startPoint x: 713, startPoint y: 655, endPoint x: 481, endPoint y: 610, distance: 236.3
click at [481, 610] on textarea "4wd training Unit Covered: FWPCOT3325 - Operate 4WD on unsealed roads FWPCOT332…" at bounding box center [784, 630] width 647 height 88
click at [505, 612] on textarea "Requirements and comments" at bounding box center [784, 630] width 647 height 88
click at [629, 606] on textarea "Hi we are looking for" at bounding box center [784, 630] width 647 height 88
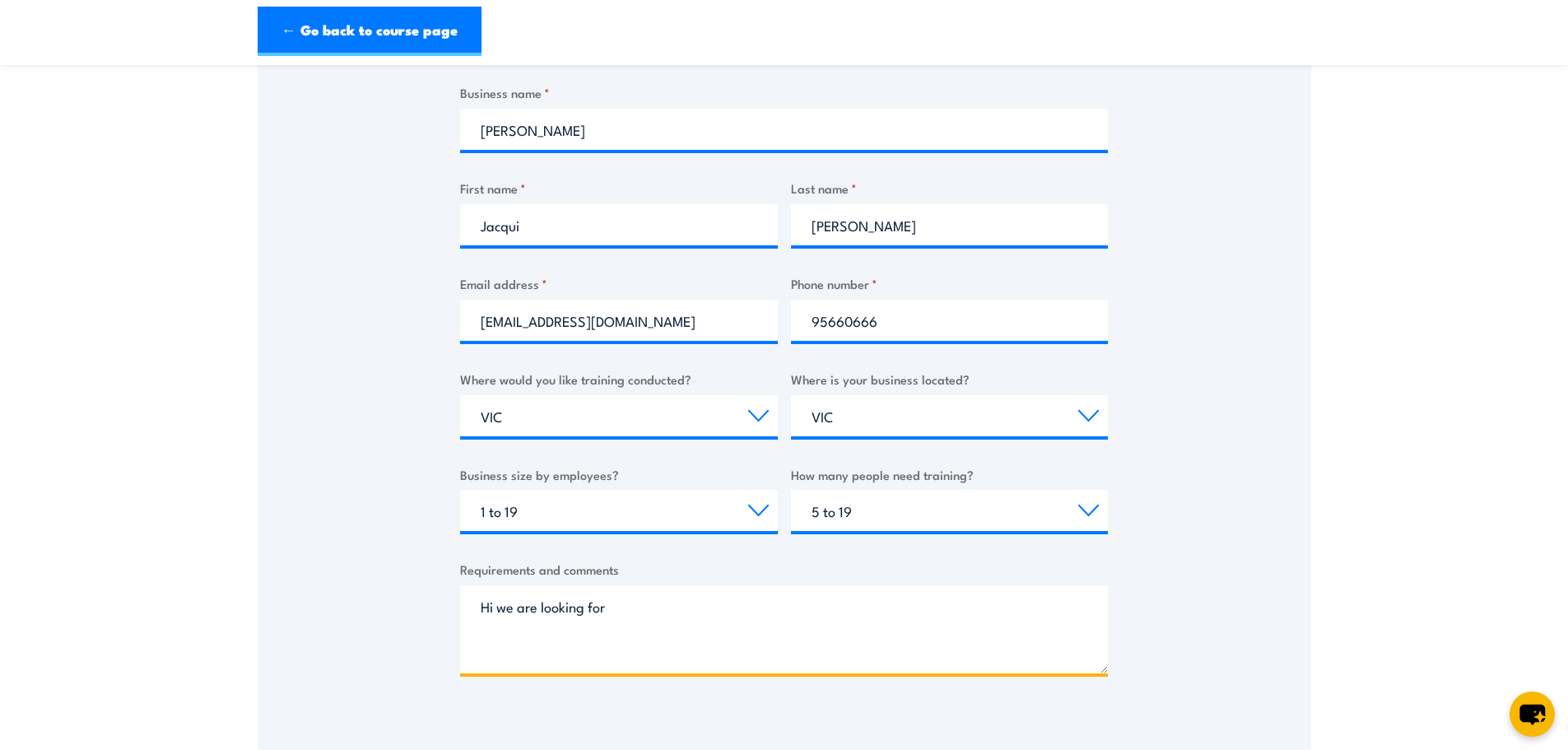
paste textarea "4wd training Unit Covered: FWPCOT3325 - Operate 4WD on unsealed roads FWPCOT332…"
click at [695, 604] on textarea "Hi we are looking for 4wd training Unit Covered: FWPCOT3325 - Operate 4WD on un…" at bounding box center [784, 630] width 647 height 88
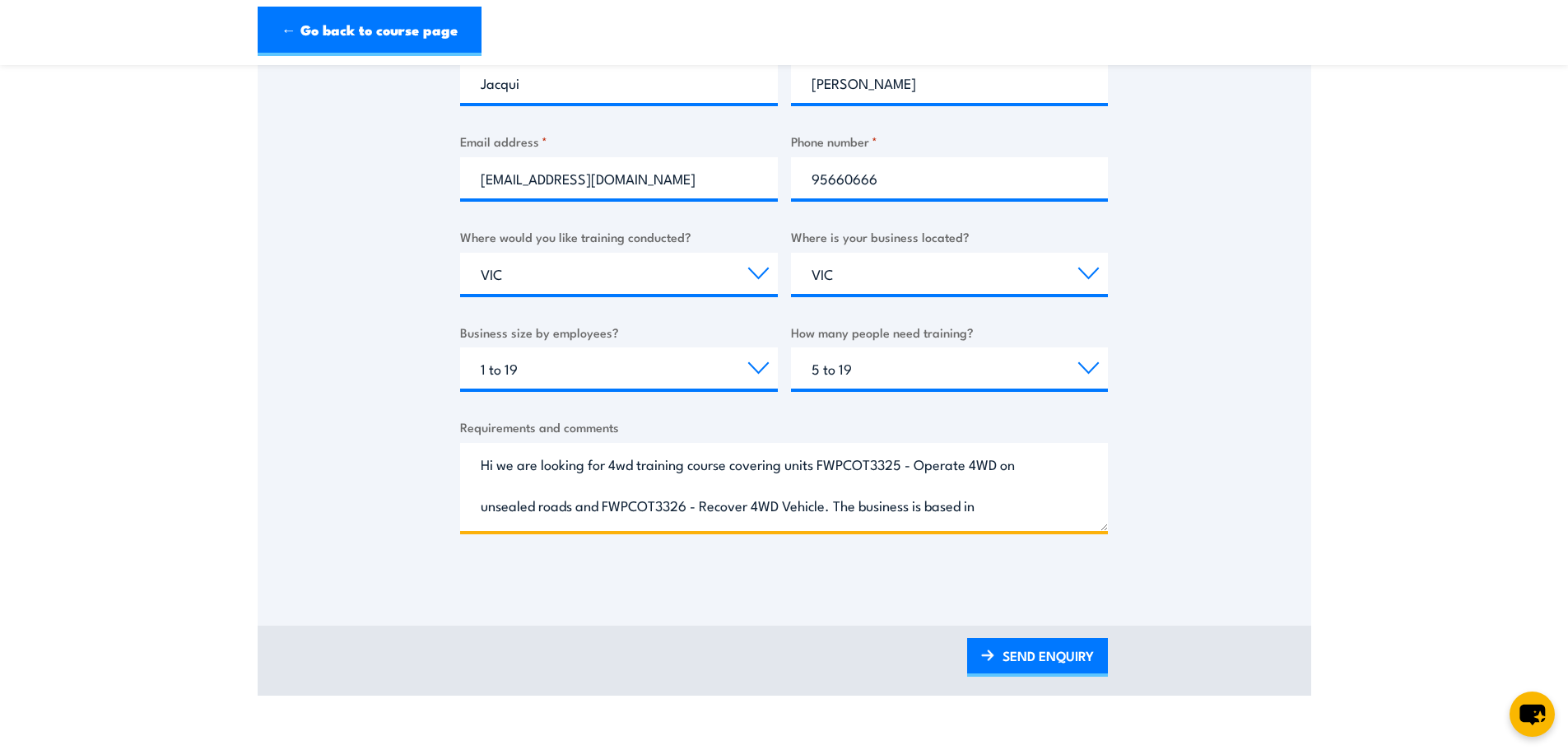
scroll to position [467, 0]
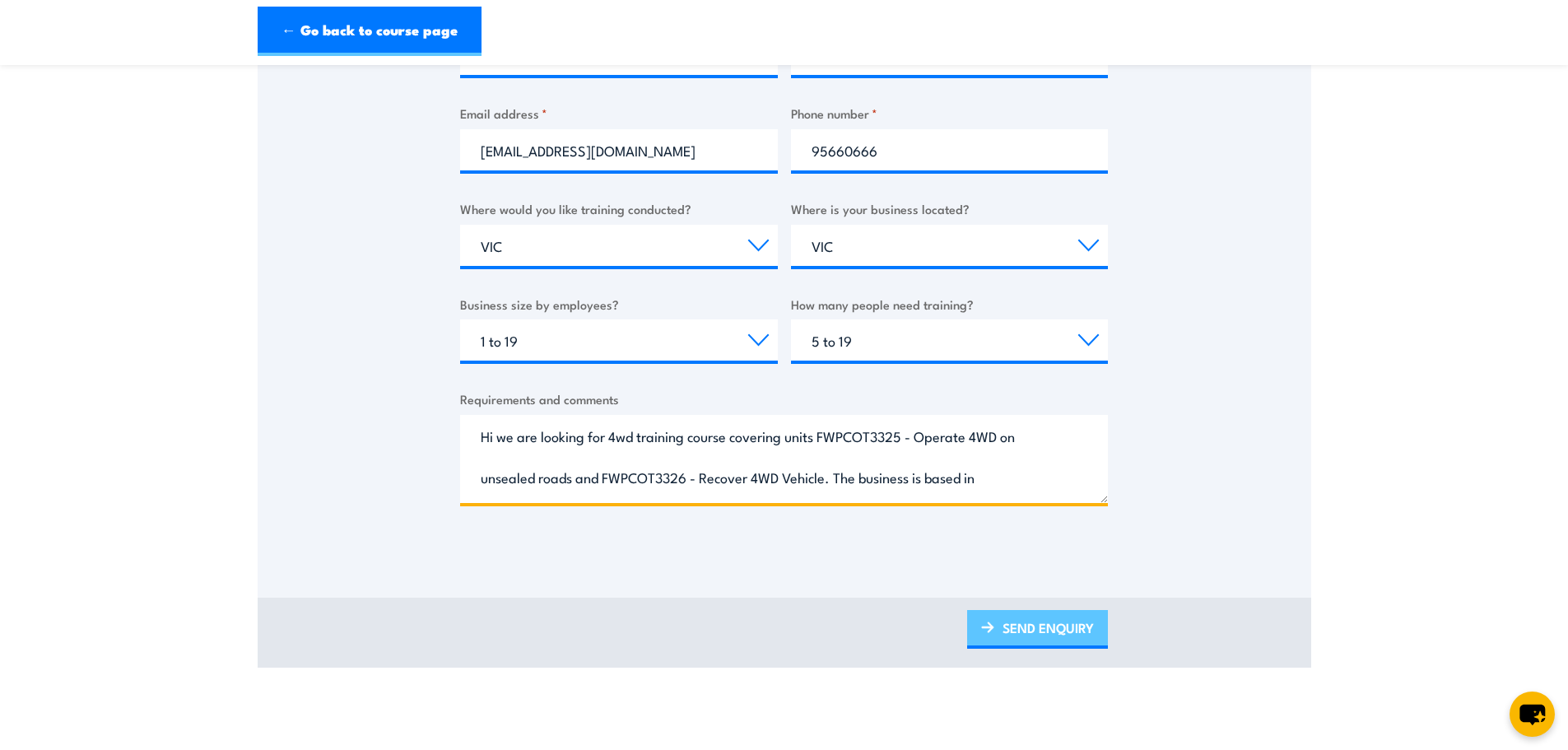
type textarea "Hi we are looking for 4wd training course covering units FWPCOT3325 - Operate 4…"
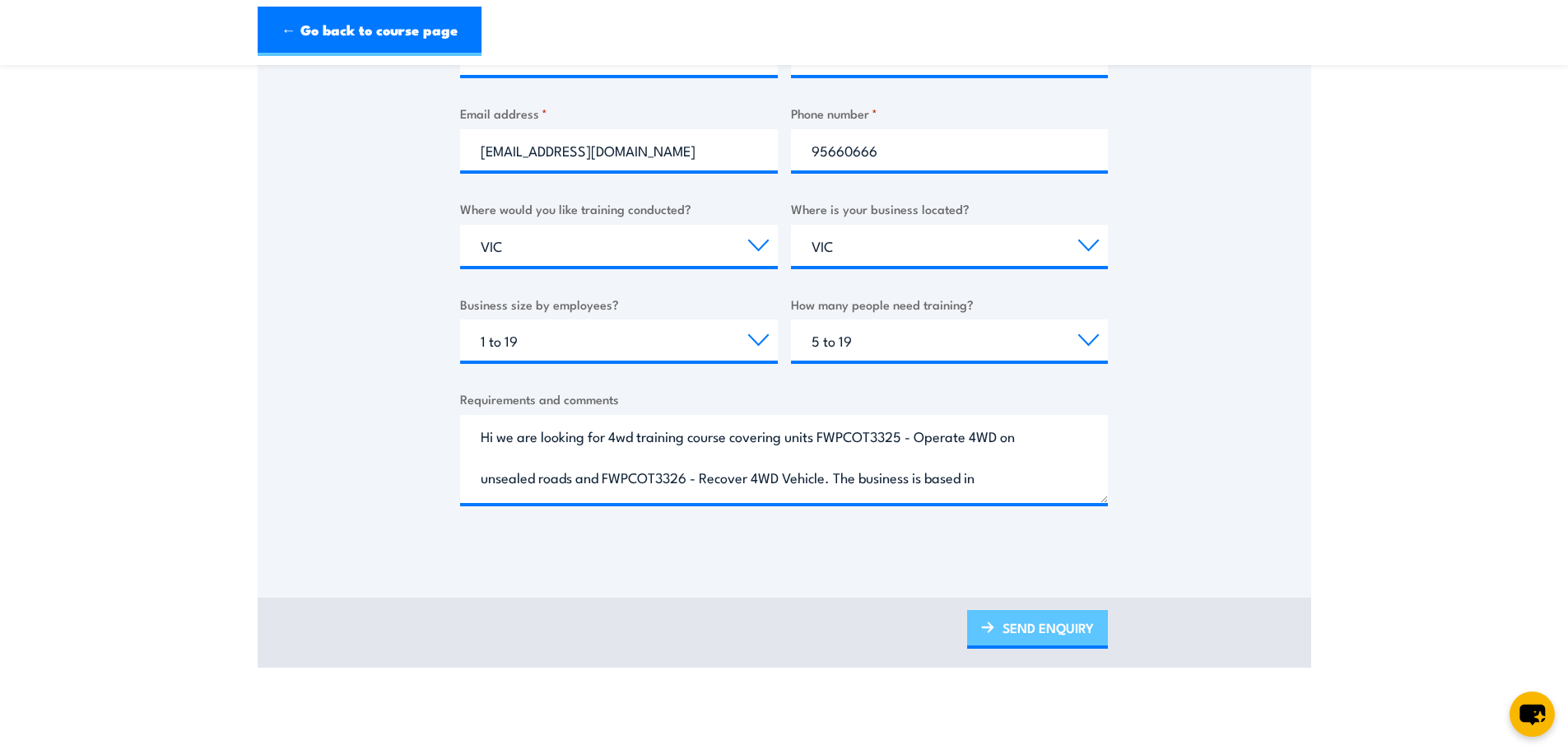
click at [1040, 628] on link "SEND ENQUIRY" at bounding box center [1038, 629] width 141 height 38
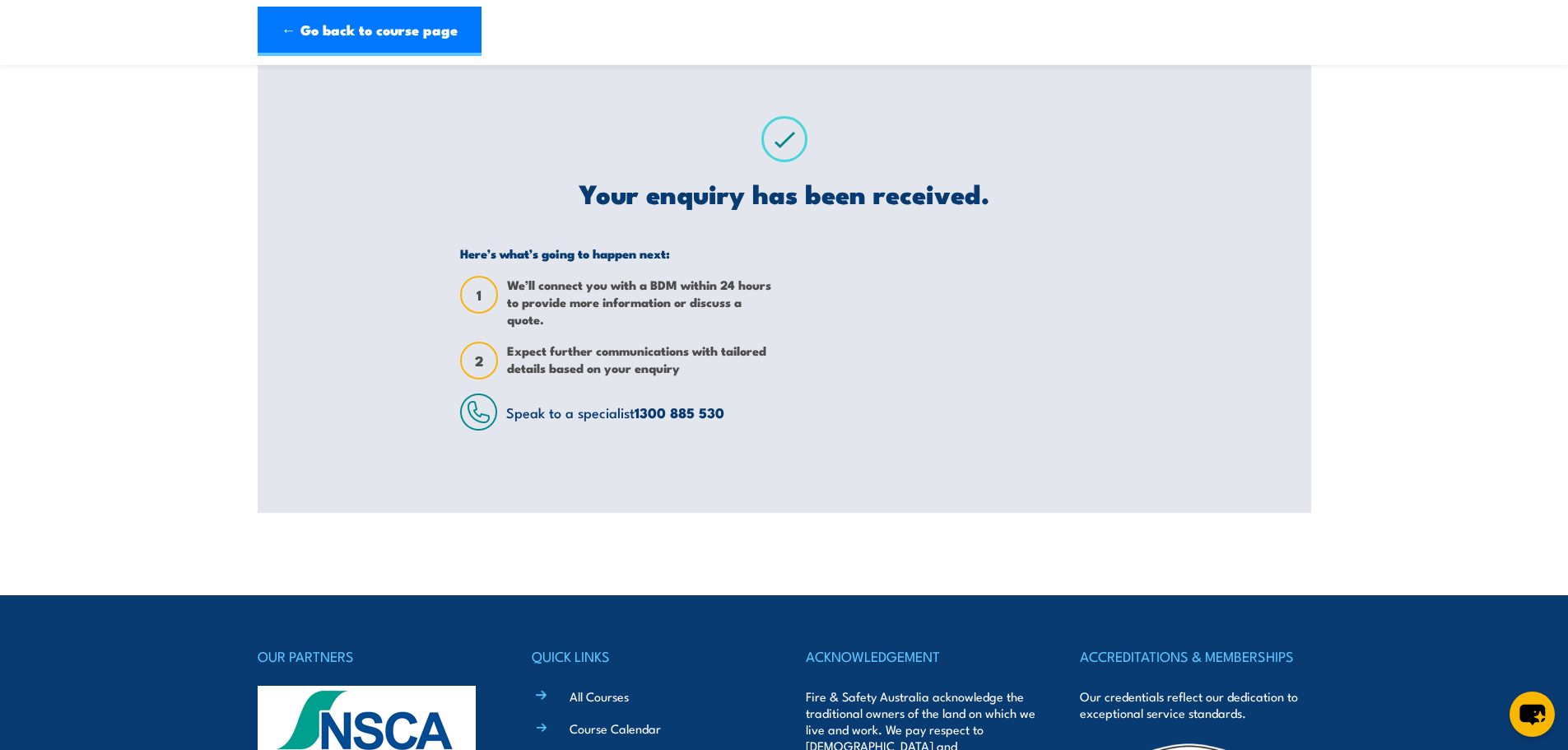
scroll to position [0, 0]
